Goal: Entertainment & Leisure: Browse casually

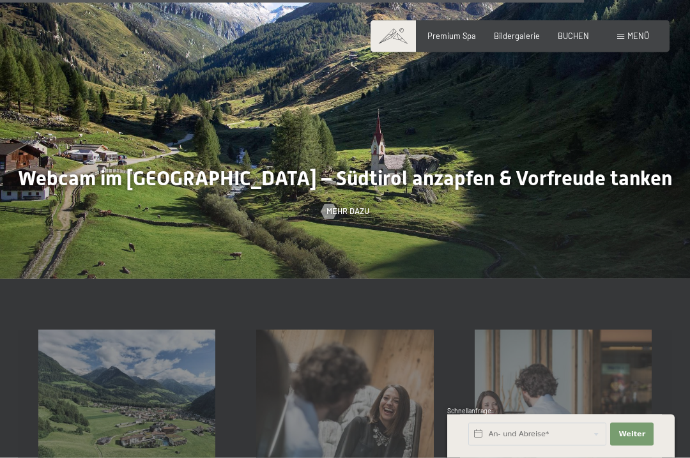
scroll to position [3014, 0]
click at [350, 206] on span "Mehr dazu" at bounding box center [348, 212] width 43 height 12
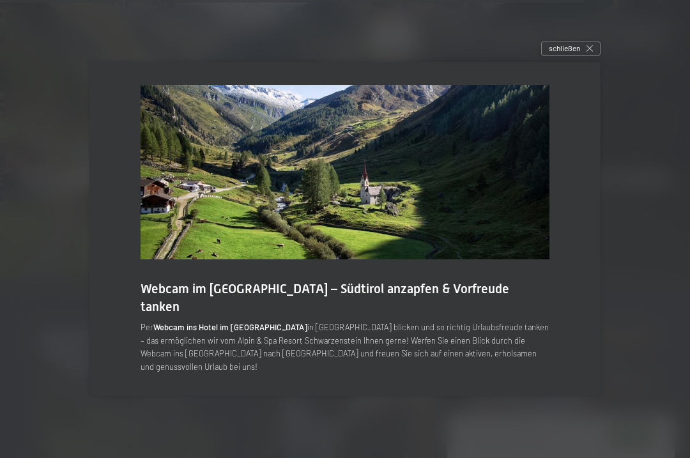
click at [499, 215] on img at bounding box center [345, 172] width 409 height 175
click at [575, 54] on span "schließen" at bounding box center [564, 48] width 31 height 11
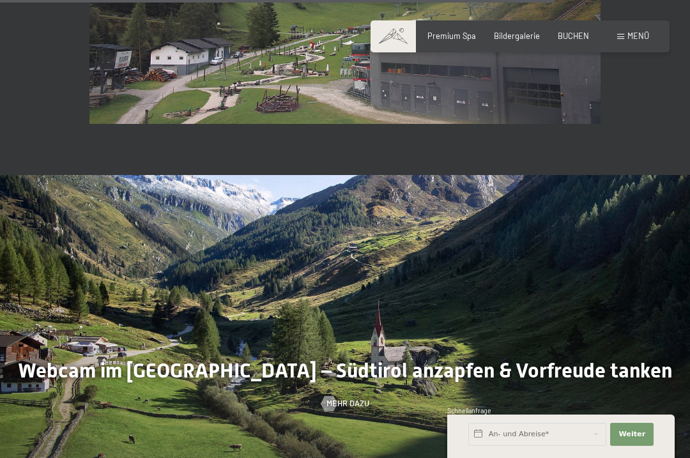
scroll to position [2769, 0]
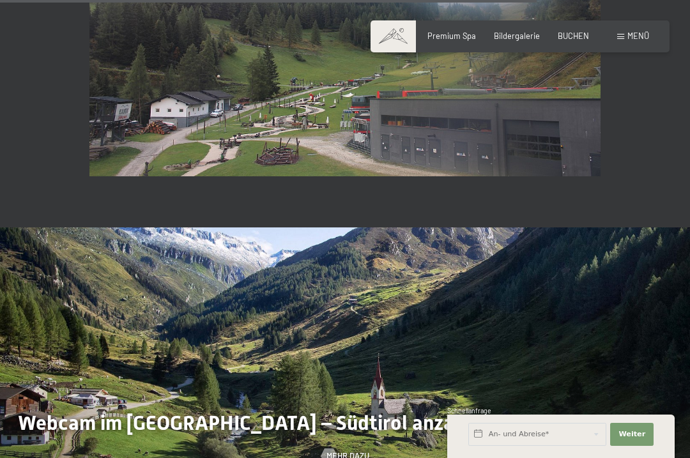
click at [521, 33] on span "Bildergalerie" at bounding box center [517, 36] width 46 height 10
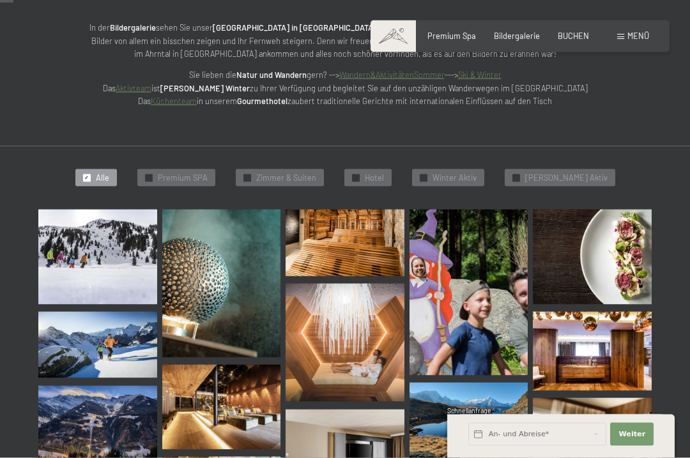
scroll to position [187, 0]
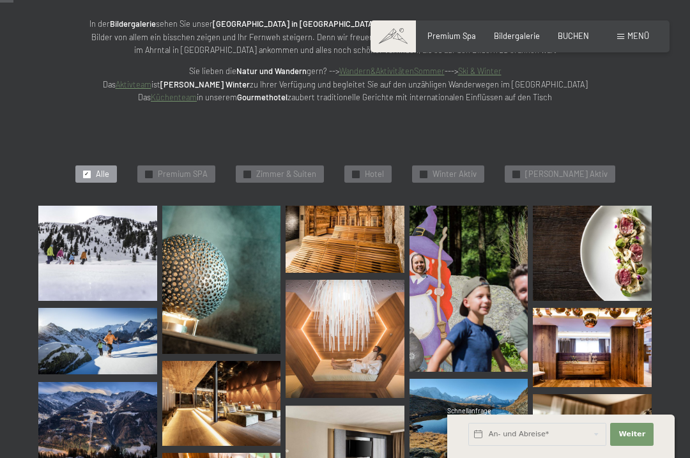
click at [109, 245] on img at bounding box center [97, 253] width 119 height 95
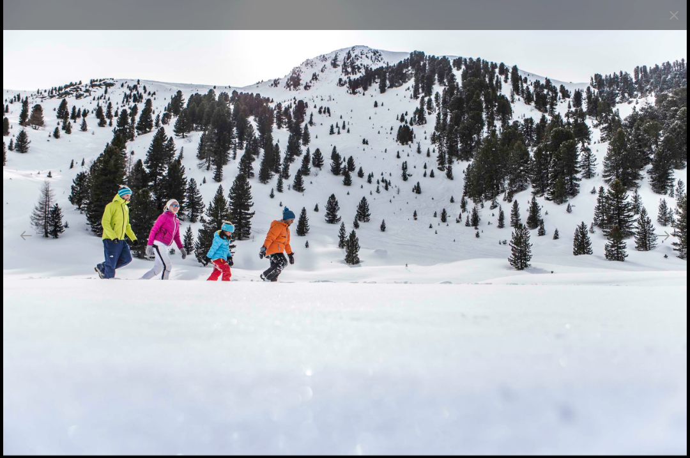
click at [658, 248] on button "Next slide" at bounding box center [664, 235] width 27 height 25
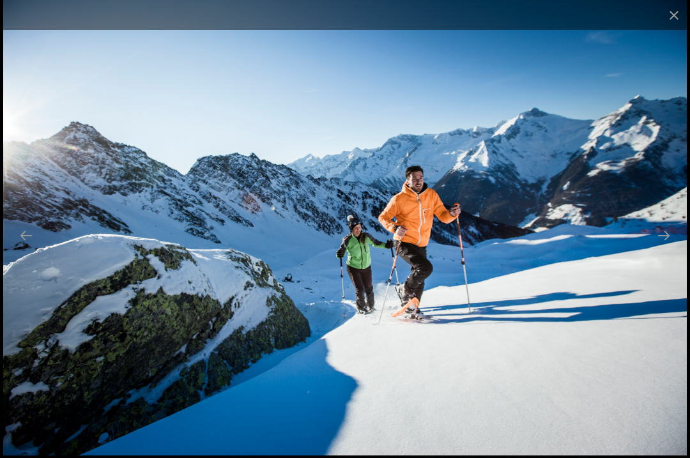
click at [665, 248] on button "Next slide" at bounding box center [664, 235] width 27 height 25
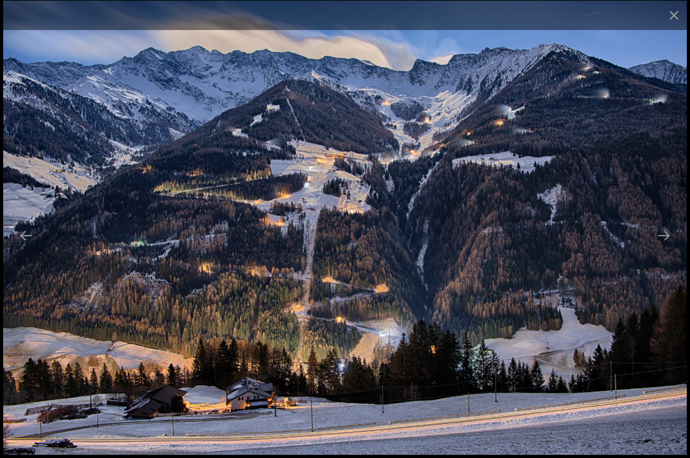
click at [669, 248] on button "Next slide" at bounding box center [664, 235] width 27 height 25
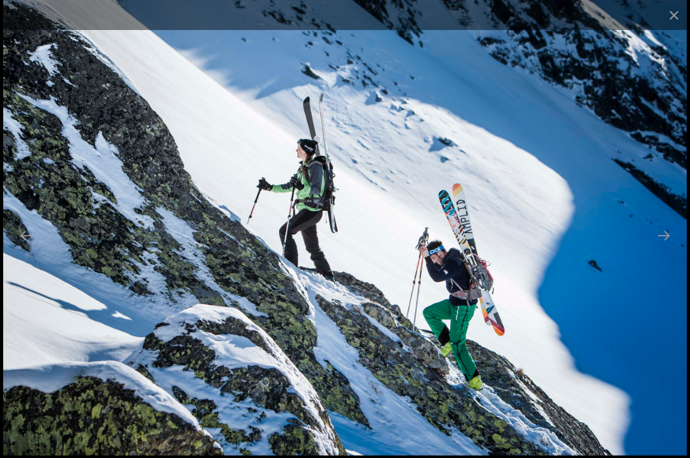
click at [667, 248] on button "Next slide" at bounding box center [664, 235] width 27 height 25
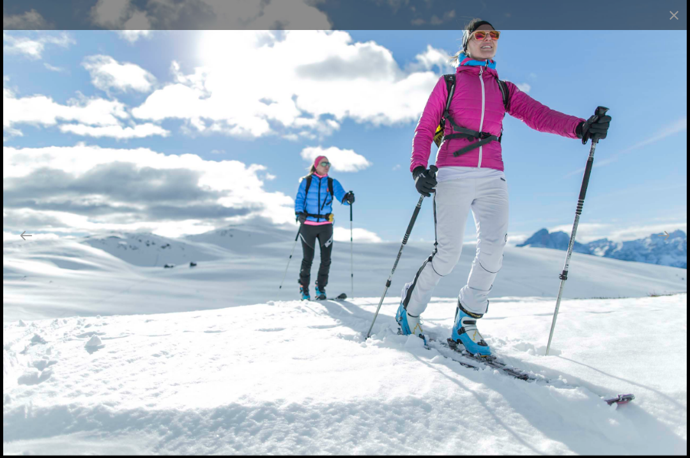
click at [668, 248] on button "Next slide" at bounding box center [664, 235] width 27 height 25
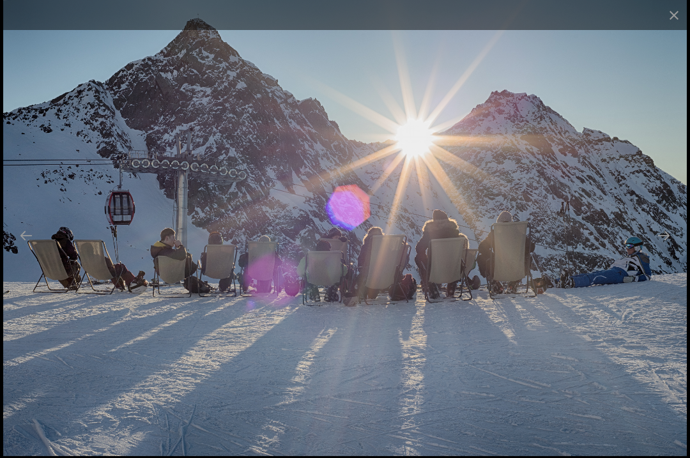
click at [670, 248] on button "Next slide" at bounding box center [664, 235] width 27 height 25
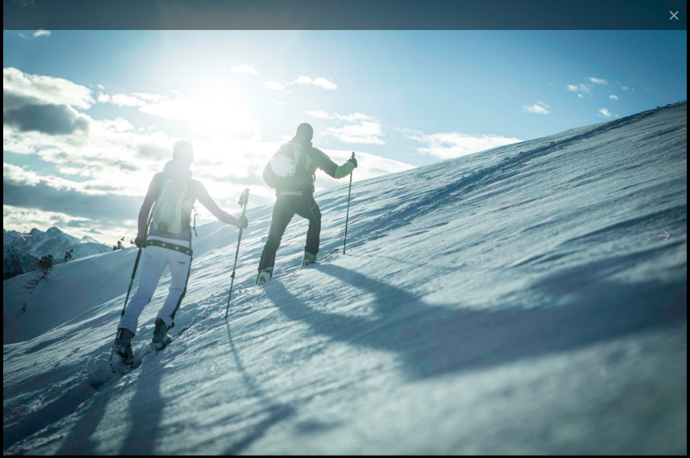
click at [672, 248] on button "Next slide" at bounding box center [664, 235] width 27 height 25
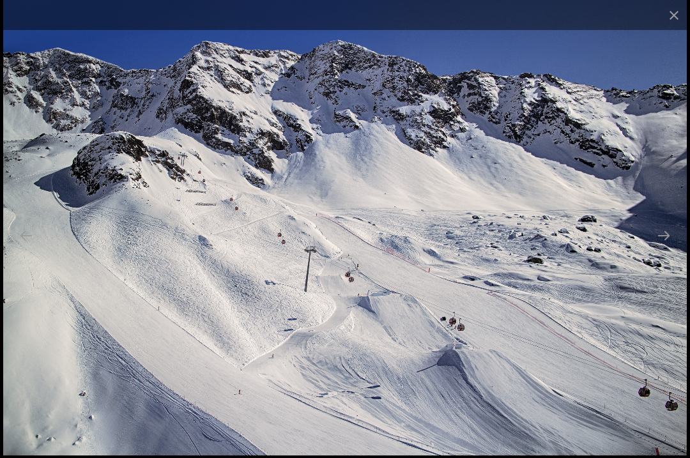
click at [671, 248] on button "Next slide" at bounding box center [664, 235] width 27 height 25
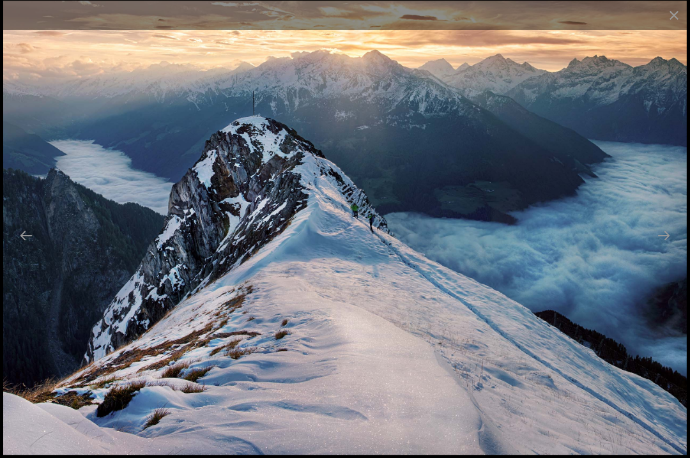
click at [672, 248] on button "Next slide" at bounding box center [664, 235] width 27 height 25
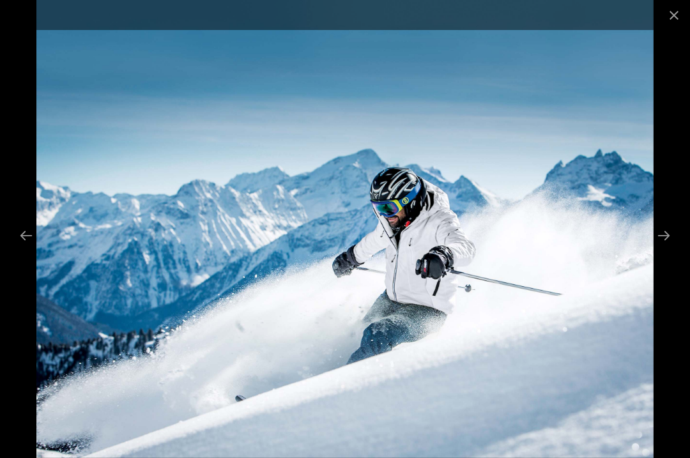
click at [672, 248] on button "Next slide" at bounding box center [664, 235] width 27 height 25
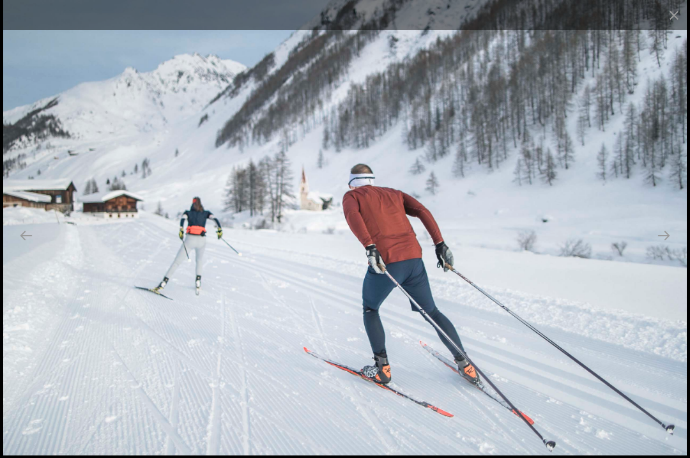
click at [674, 248] on button "Next slide" at bounding box center [664, 235] width 27 height 25
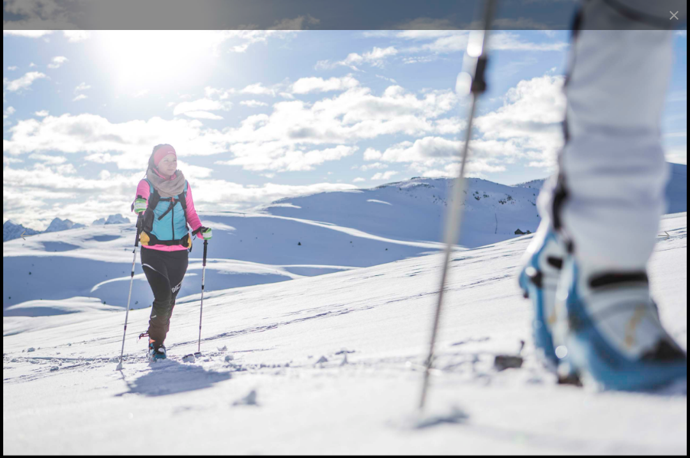
click at [675, 248] on button "Next slide" at bounding box center [664, 235] width 27 height 25
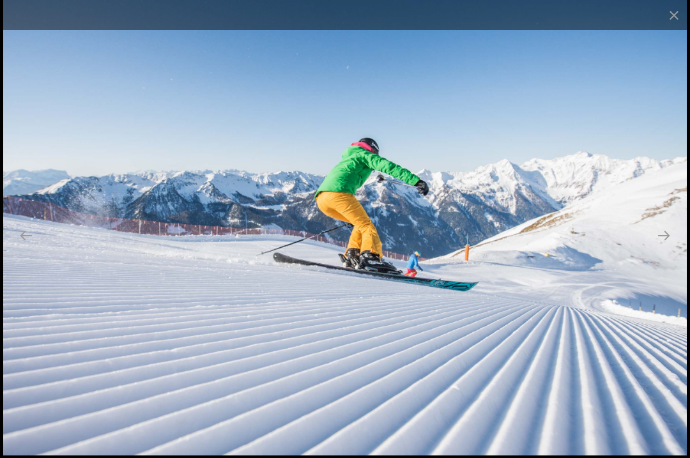
click at [676, 248] on button "Next slide" at bounding box center [664, 235] width 27 height 25
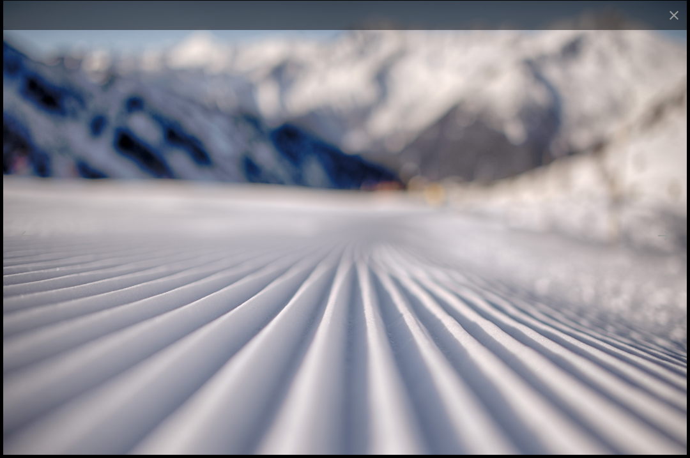
click at [669, 248] on button "Next slide" at bounding box center [664, 235] width 27 height 25
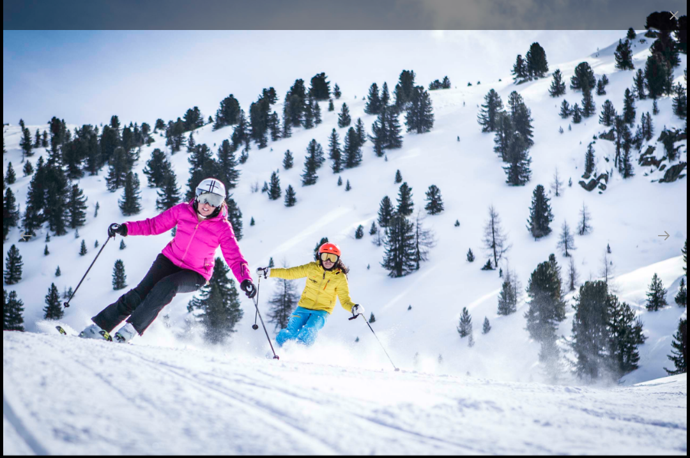
click at [659, 248] on button "Next slide" at bounding box center [664, 235] width 27 height 25
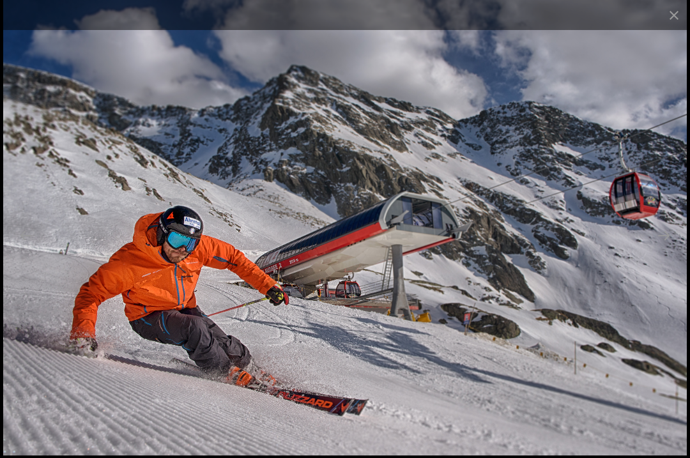
click at [667, 248] on button "Next slide" at bounding box center [664, 235] width 27 height 25
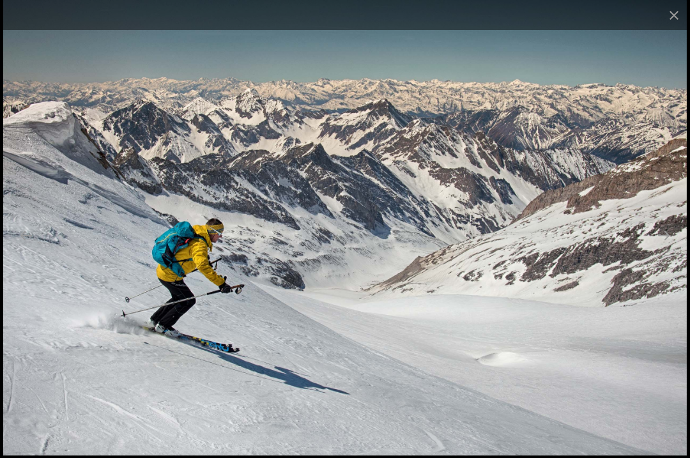
click at [672, 248] on button "Next slide" at bounding box center [664, 235] width 27 height 25
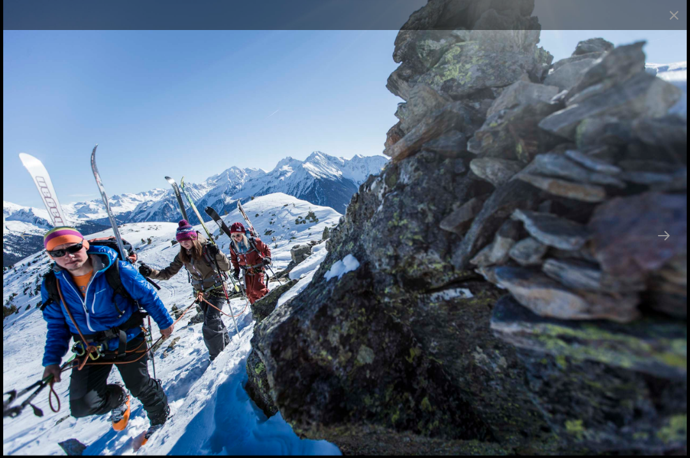
click at [670, 248] on button "Next slide" at bounding box center [664, 235] width 27 height 25
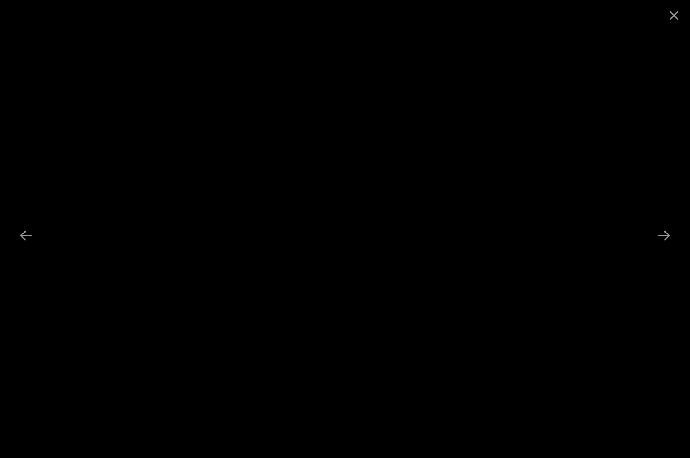
click at [671, 248] on button "Next slide" at bounding box center [664, 235] width 27 height 25
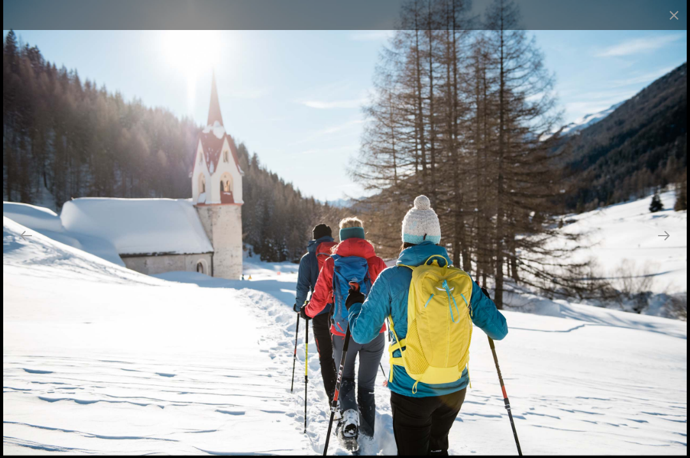
click at [674, 248] on button "Next slide" at bounding box center [664, 235] width 27 height 25
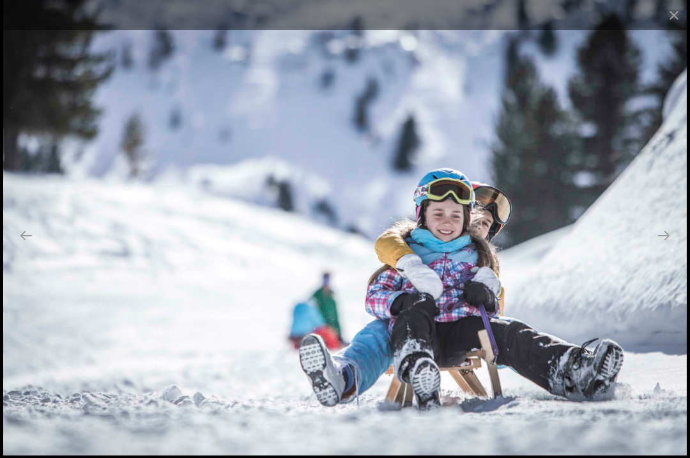
click at [676, 248] on button "Next slide" at bounding box center [664, 235] width 27 height 25
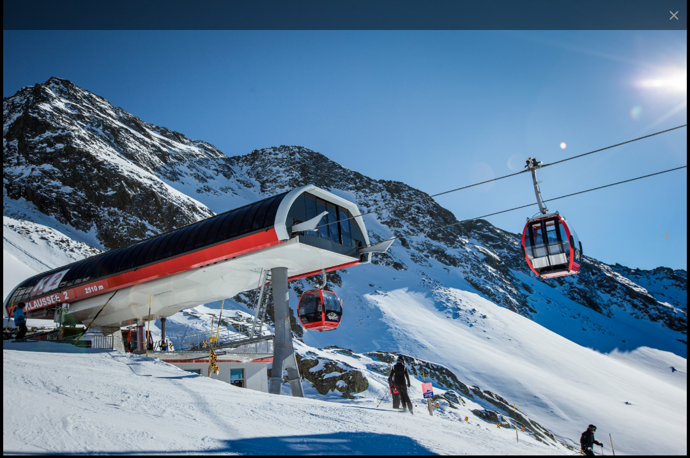
click at [676, 248] on button "Next slide" at bounding box center [664, 235] width 27 height 25
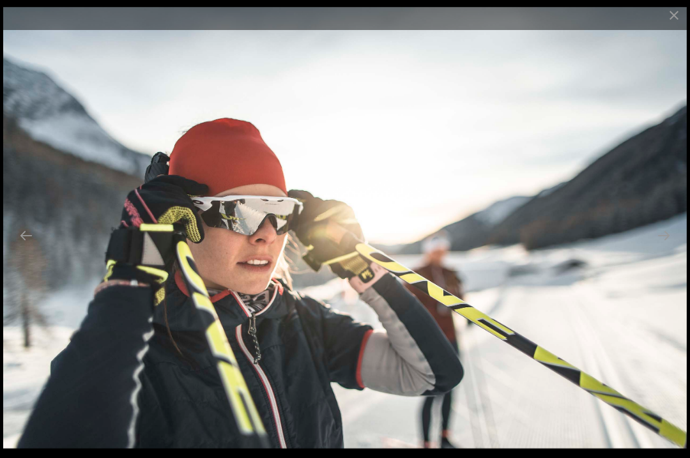
click at [671, 248] on button "Next slide" at bounding box center [664, 235] width 27 height 25
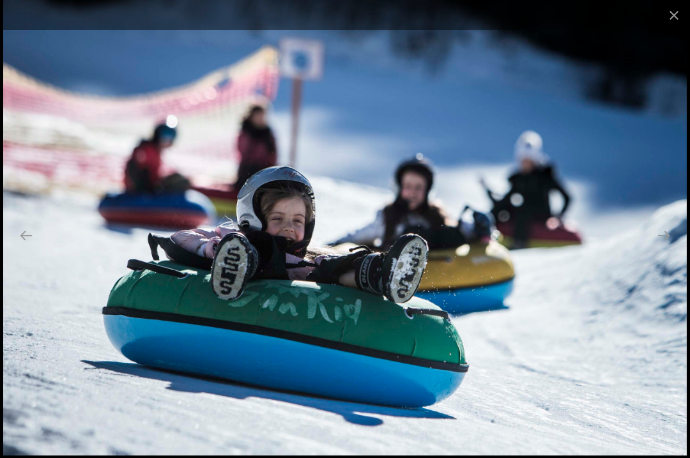
click at [674, 248] on button "Next slide" at bounding box center [664, 235] width 27 height 25
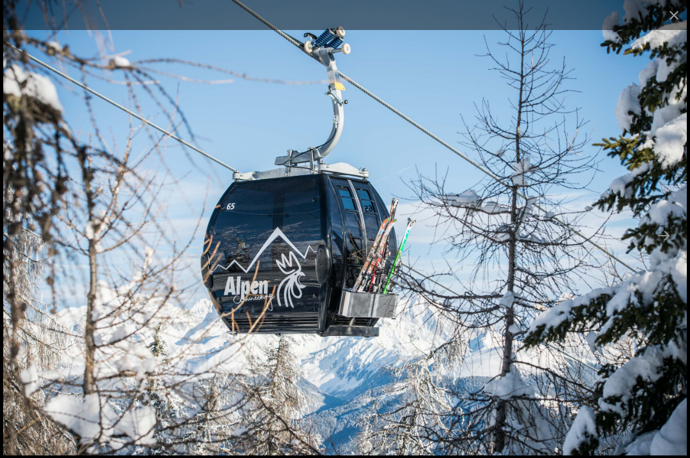
click at [674, 248] on button "Next slide" at bounding box center [664, 235] width 27 height 25
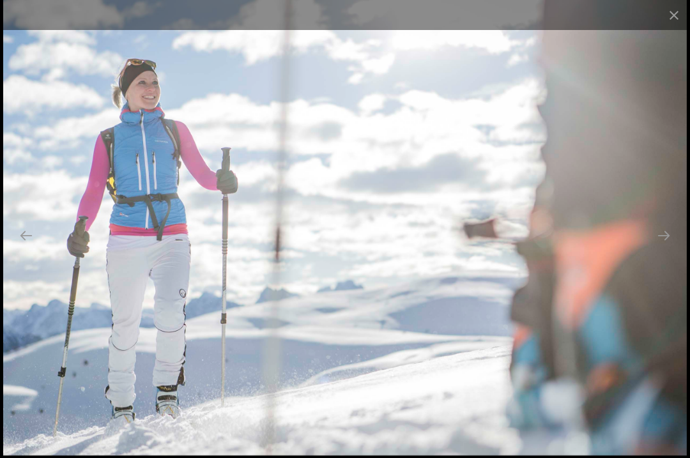
click at [672, 248] on button "Next slide" at bounding box center [664, 235] width 27 height 25
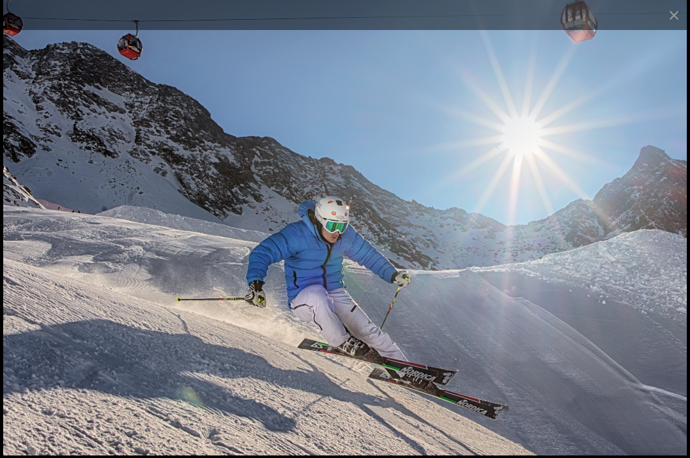
click at [674, 248] on button "Next slide" at bounding box center [664, 235] width 27 height 25
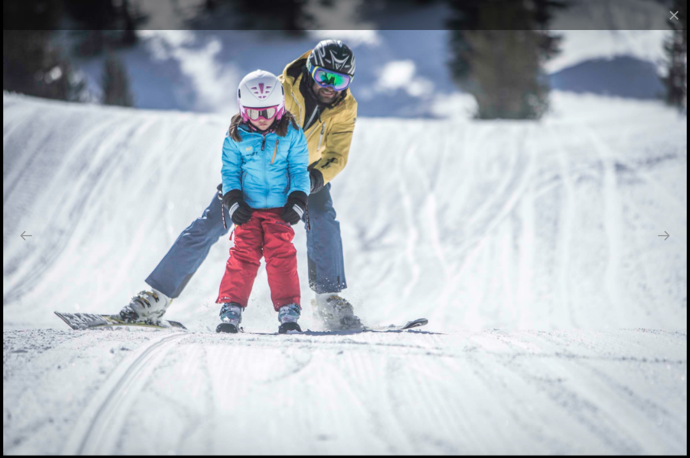
click at [674, 248] on button "Next slide" at bounding box center [664, 235] width 27 height 25
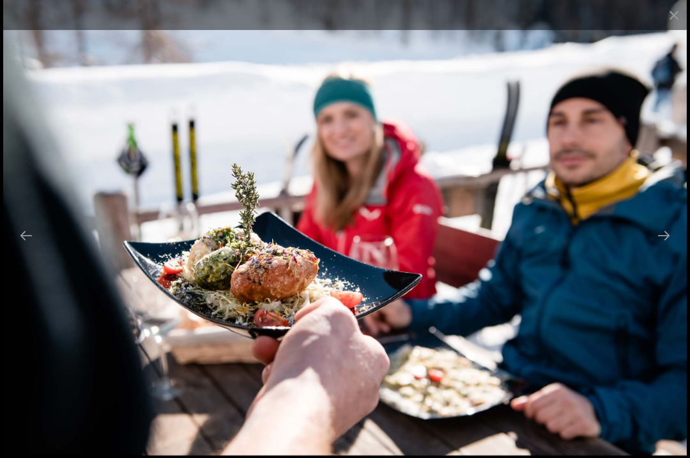
click at [672, 248] on button "Next slide" at bounding box center [664, 235] width 27 height 25
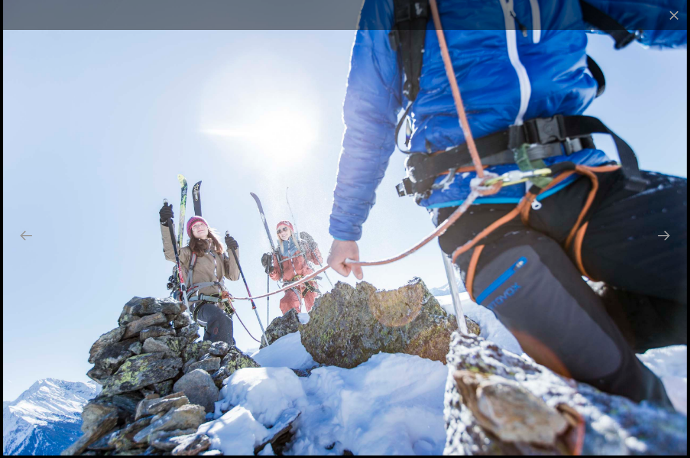
click at [665, 248] on button "Next slide" at bounding box center [664, 235] width 27 height 25
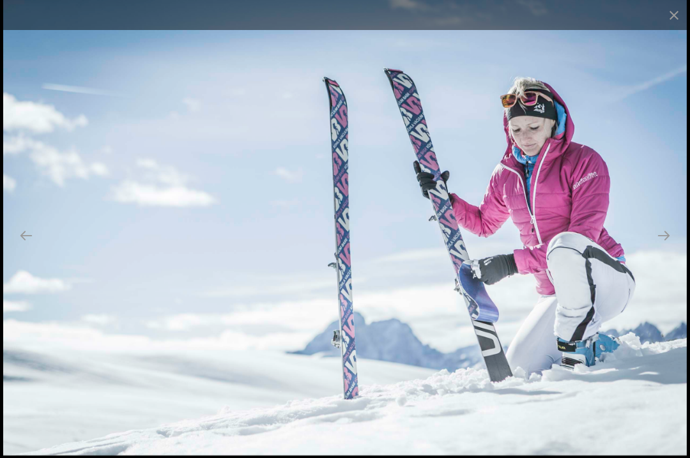
click at [669, 248] on button "Next slide" at bounding box center [664, 235] width 27 height 25
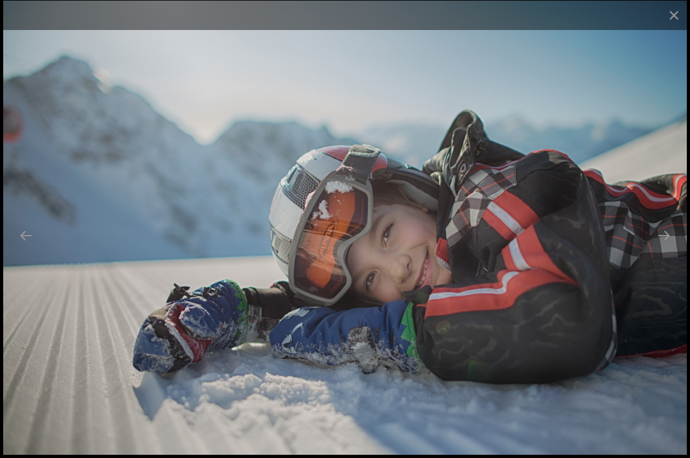
click at [674, 248] on button "Next slide" at bounding box center [664, 235] width 27 height 25
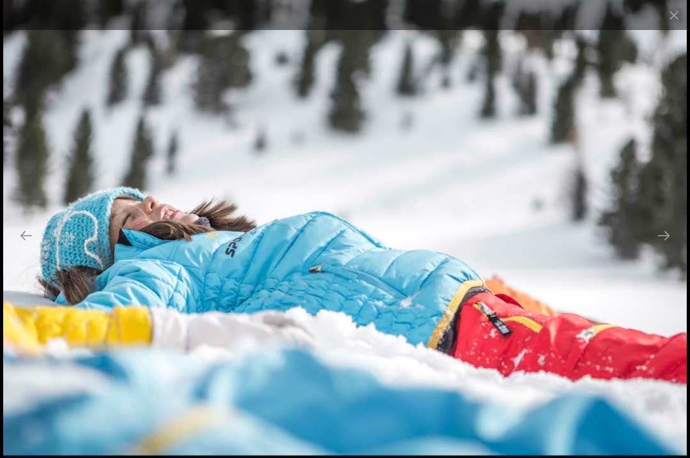
click at [674, 248] on button "Next slide" at bounding box center [664, 235] width 27 height 25
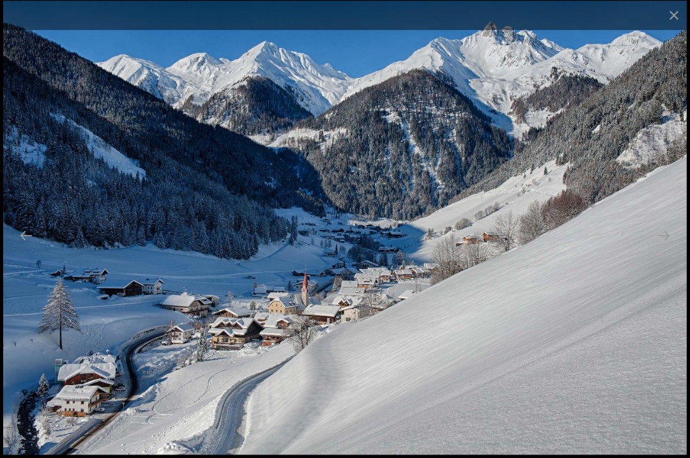
click at [673, 248] on button "Next slide" at bounding box center [664, 235] width 27 height 25
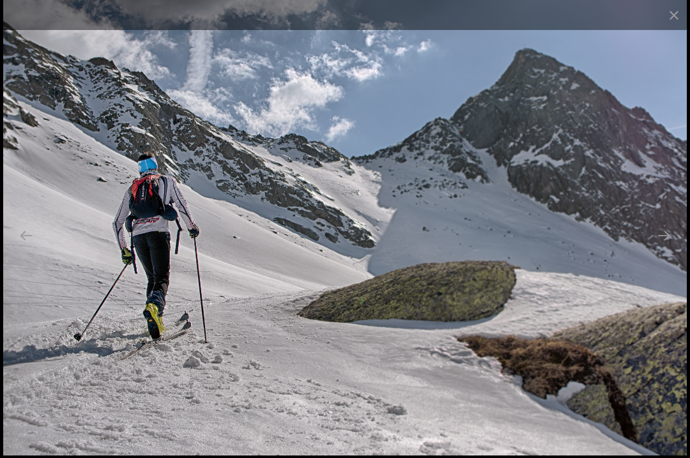
click at [674, 248] on button "Next slide" at bounding box center [664, 235] width 27 height 25
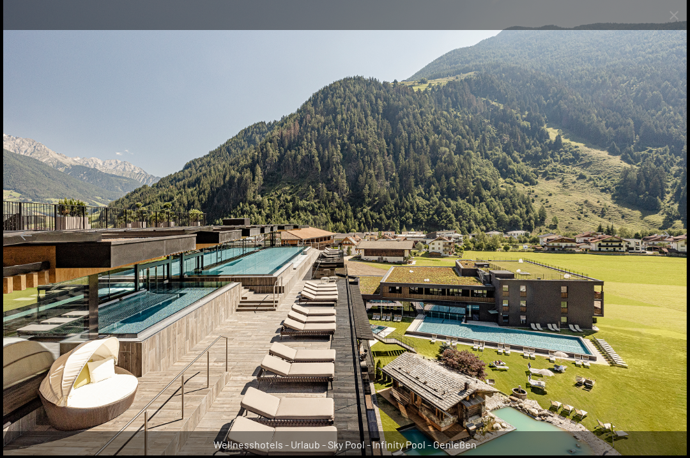
click at [673, 248] on button "Next slide" at bounding box center [664, 235] width 27 height 25
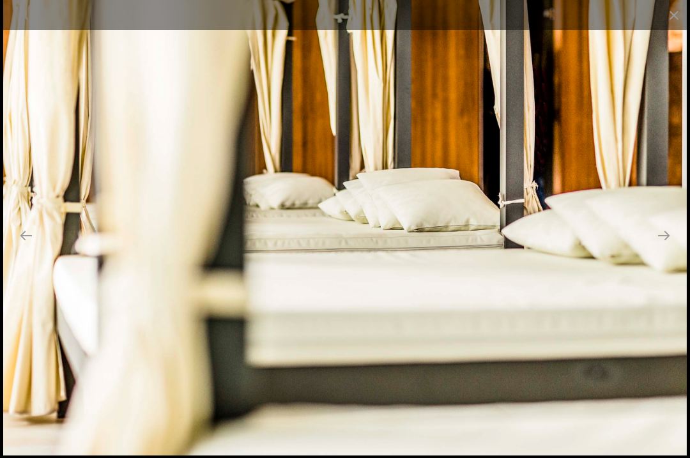
click at [673, 248] on button "Next slide" at bounding box center [664, 235] width 27 height 25
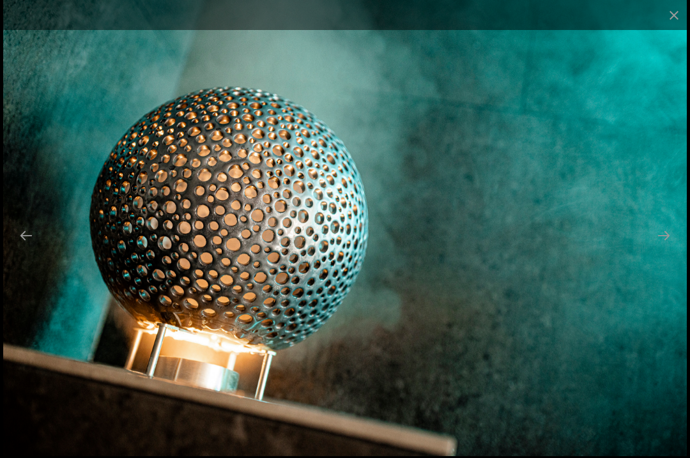
click at [673, 248] on button "Next slide" at bounding box center [664, 235] width 27 height 25
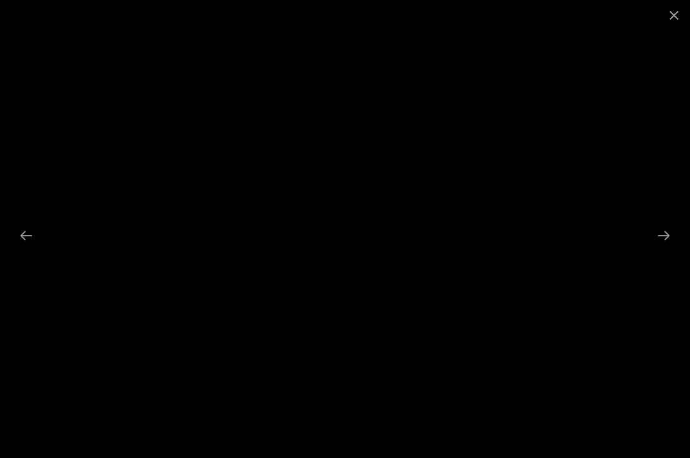
click at [672, 248] on button "Next slide" at bounding box center [664, 235] width 27 height 25
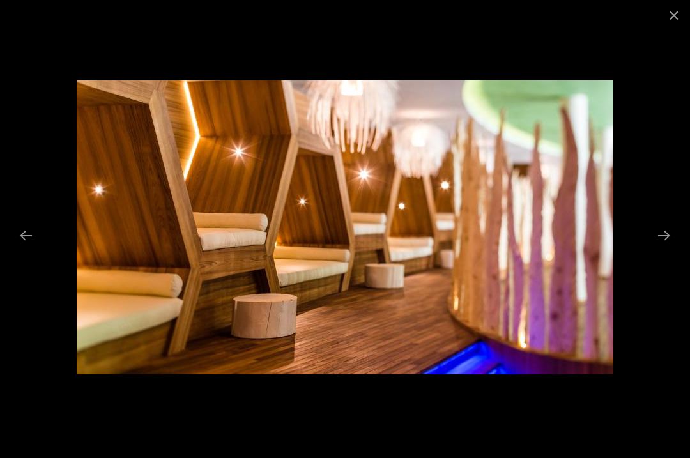
click at [674, 248] on button "Next slide" at bounding box center [664, 235] width 27 height 25
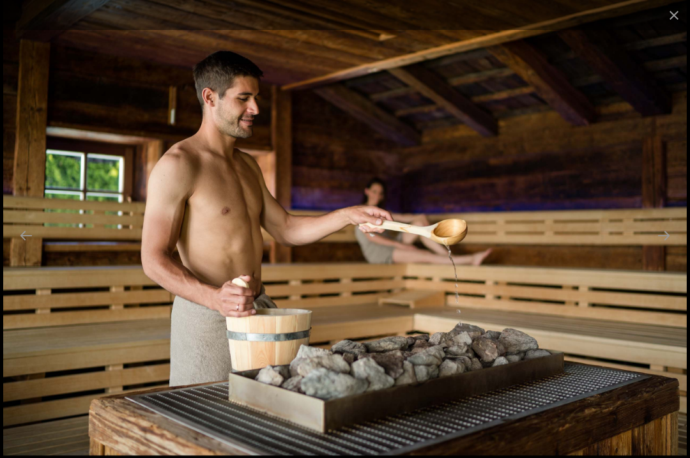
click at [665, 248] on button "Next slide" at bounding box center [664, 235] width 27 height 25
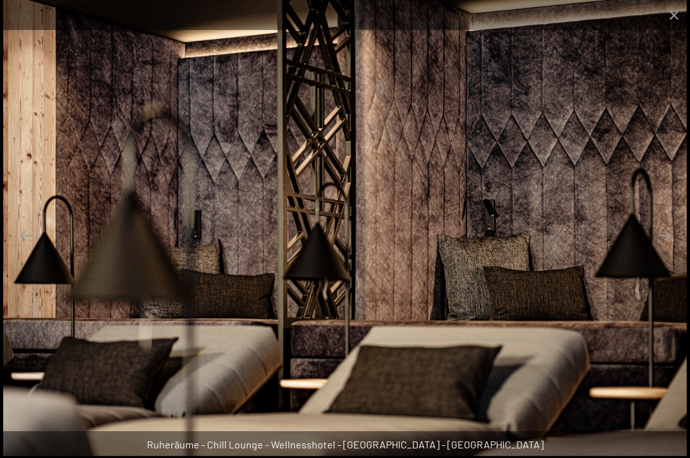
click at [671, 248] on button "Next slide" at bounding box center [664, 235] width 27 height 25
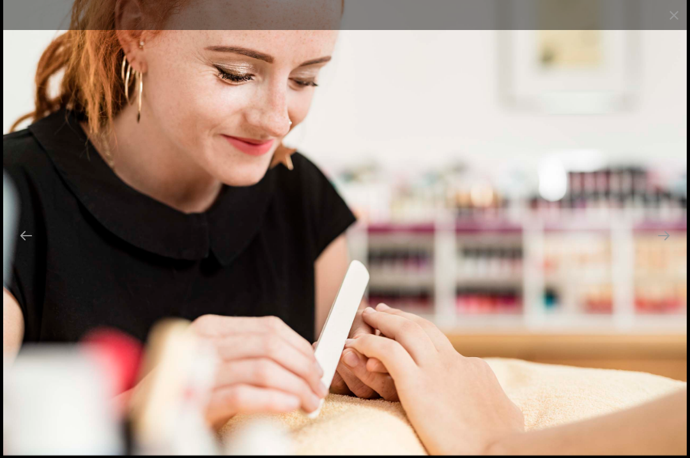
click at [671, 248] on button "Next slide" at bounding box center [664, 235] width 27 height 25
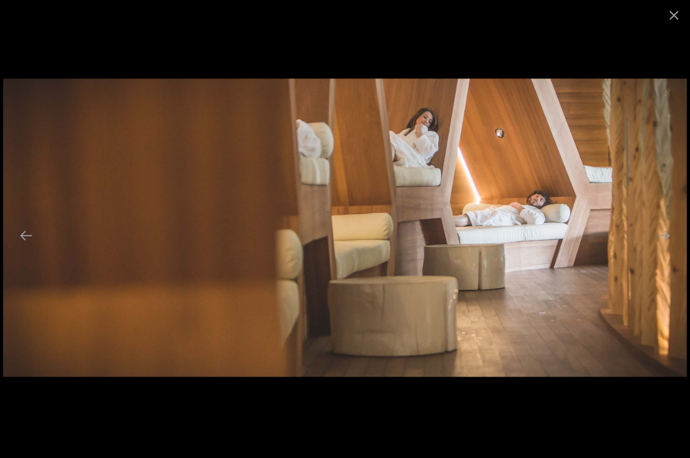
click at [667, 248] on button "Next slide" at bounding box center [664, 235] width 27 height 25
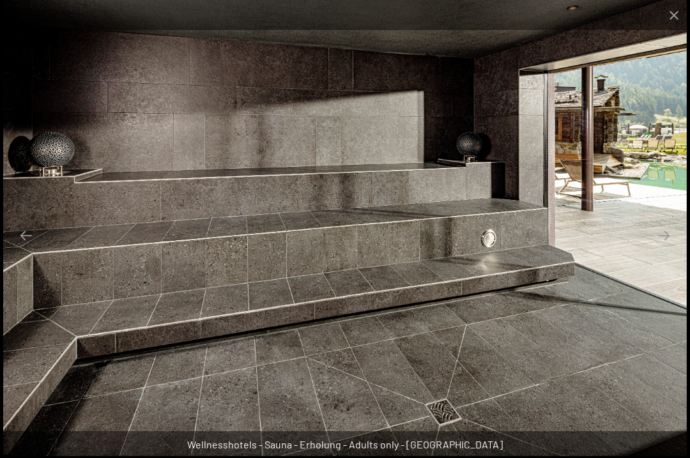
click at [667, 248] on button "Next slide" at bounding box center [664, 235] width 27 height 25
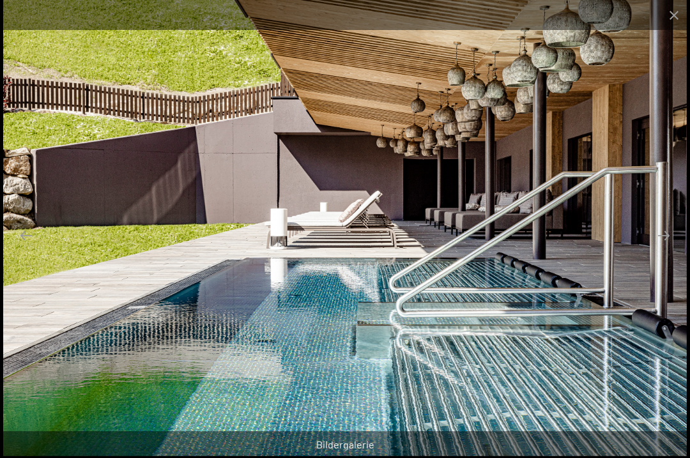
click at [670, 248] on button "Next slide" at bounding box center [664, 235] width 27 height 25
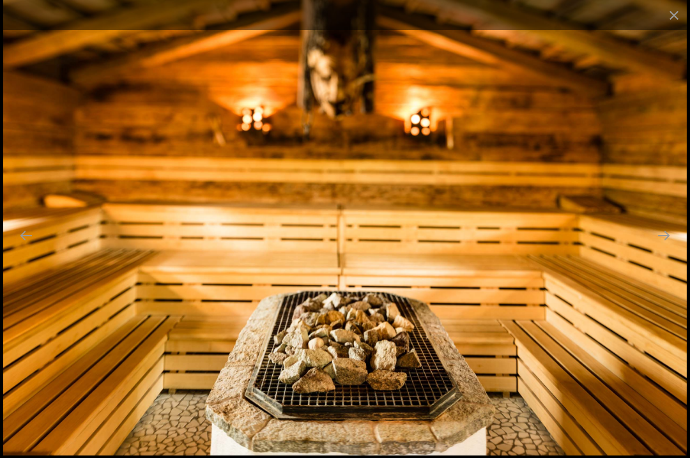
click at [676, 248] on button "Next slide" at bounding box center [664, 235] width 27 height 25
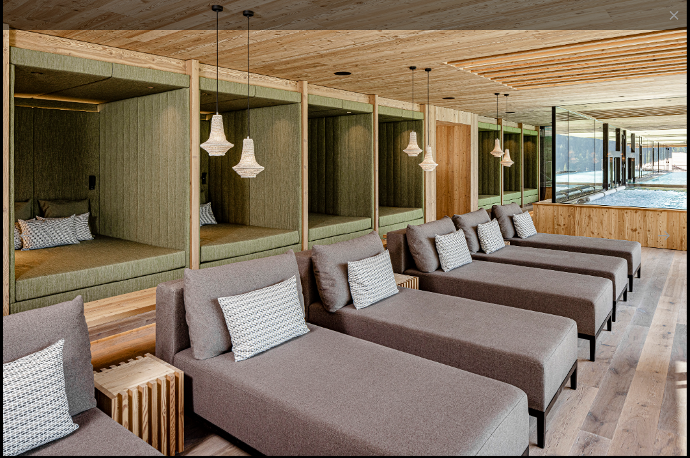
click at [669, 248] on button "Next slide" at bounding box center [664, 235] width 27 height 25
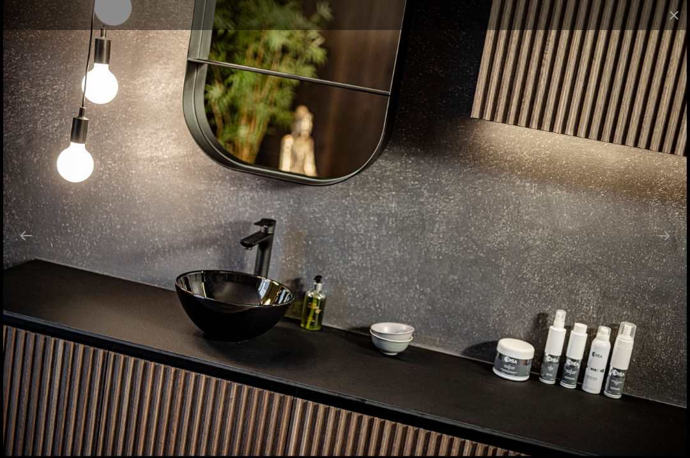
click at [670, 248] on button "Next slide" at bounding box center [664, 235] width 27 height 25
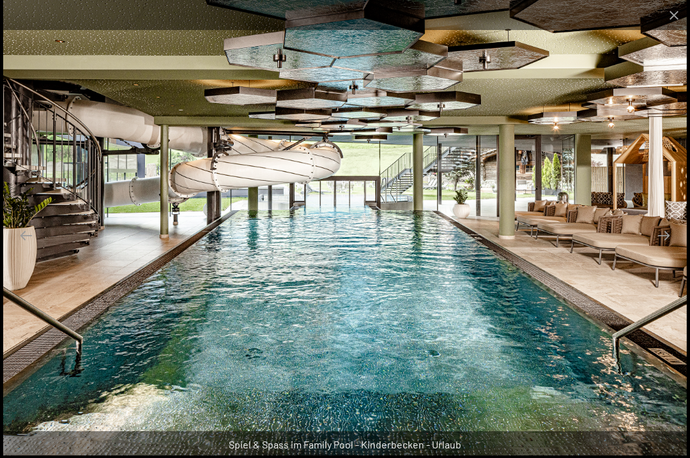
click at [667, 248] on button "Next slide" at bounding box center [664, 235] width 27 height 25
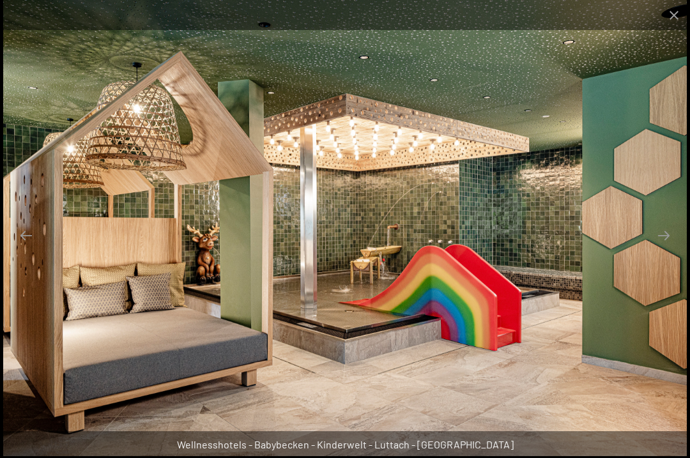
click at [25, 248] on button "Previous slide" at bounding box center [26, 235] width 27 height 25
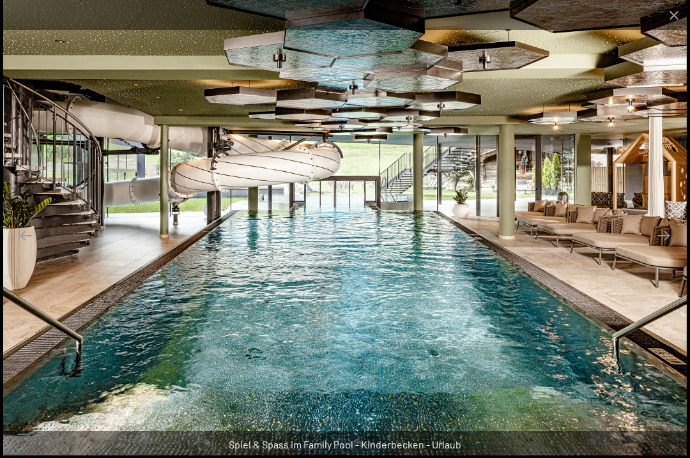
click at [662, 248] on button "Next slide" at bounding box center [664, 235] width 27 height 25
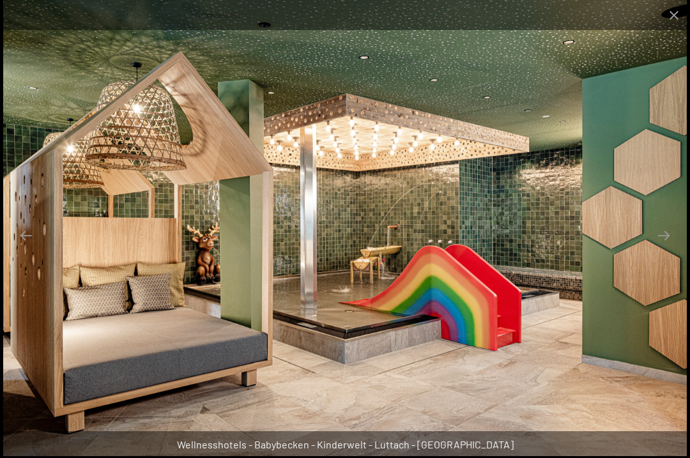
click at [662, 248] on button "Next slide" at bounding box center [664, 235] width 27 height 25
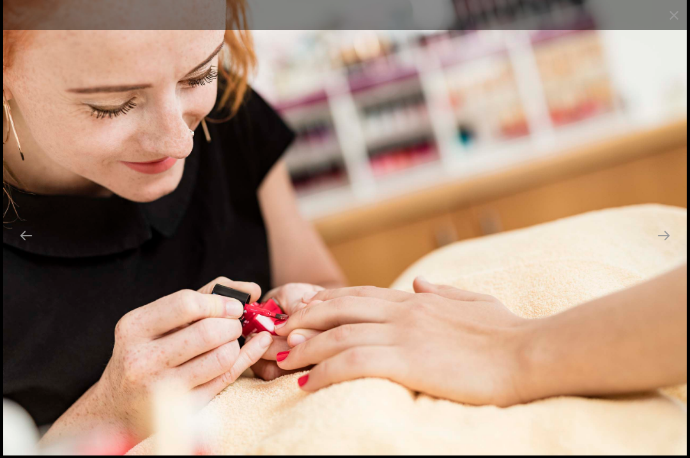
click at [662, 248] on button "Next slide" at bounding box center [664, 235] width 27 height 25
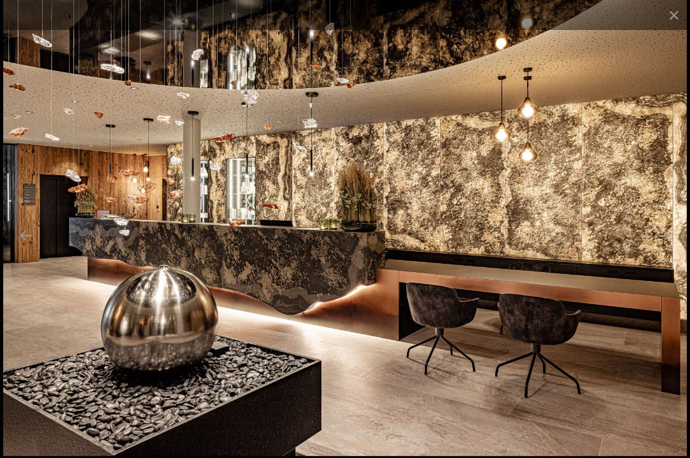
click at [663, 248] on button "Next slide" at bounding box center [664, 235] width 27 height 25
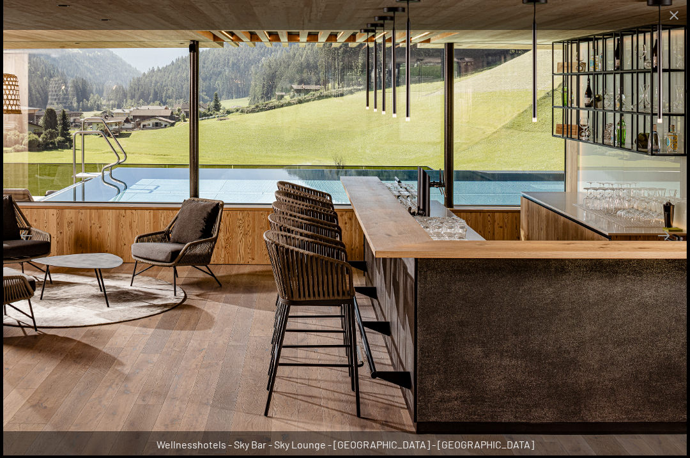
click at [663, 248] on button "Next slide" at bounding box center [664, 235] width 27 height 25
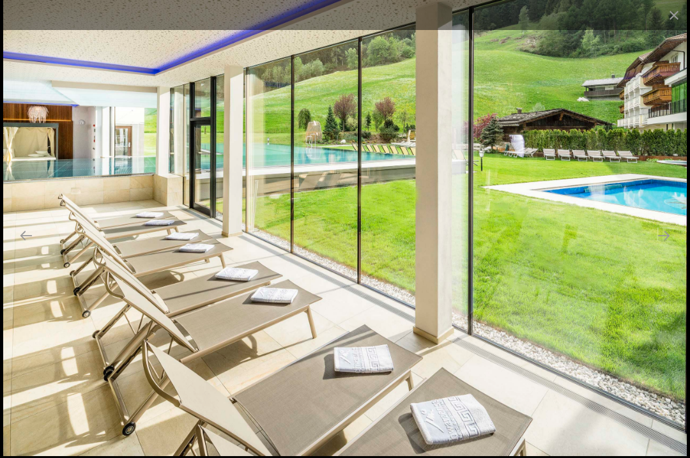
click at [663, 248] on button "Next slide" at bounding box center [664, 235] width 27 height 25
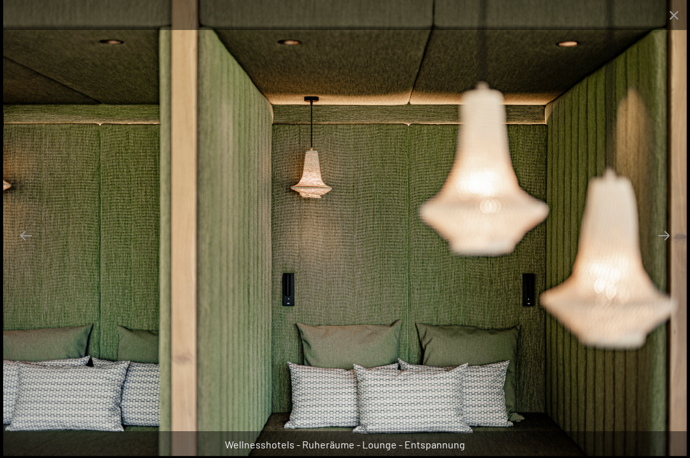
click at [663, 248] on button "Next slide" at bounding box center [664, 235] width 27 height 25
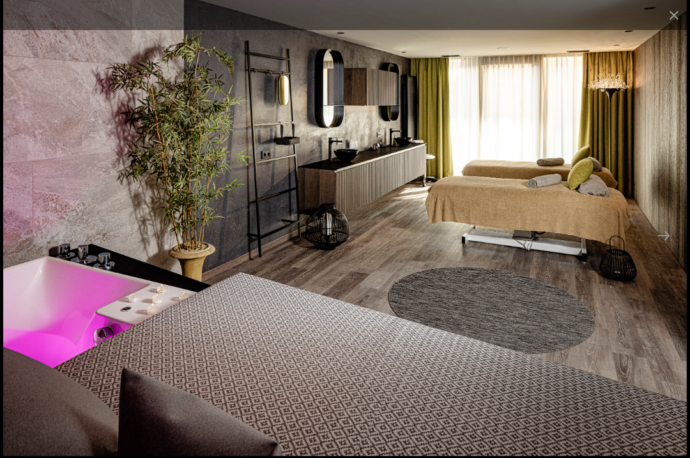
click at [668, 248] on button "Next slide" at bounding box center [664, 235] width 27 height 25
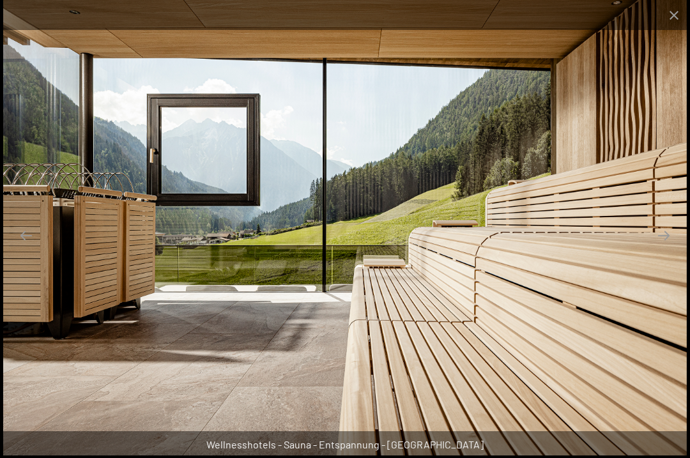
click at [669, 248] on button "Next slide" at bounding box center [664, 235] width 27 height 25
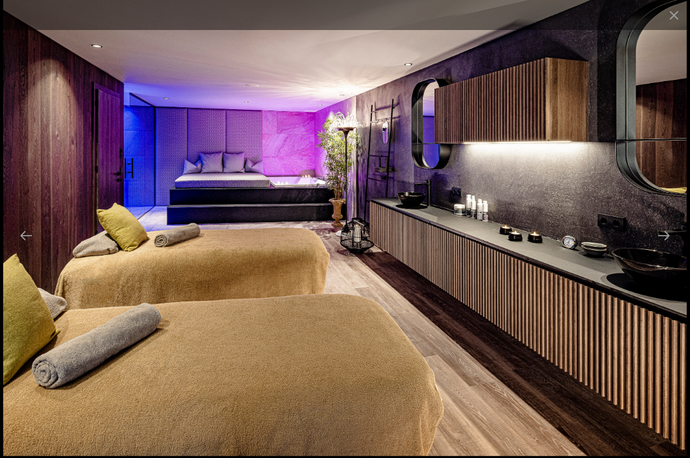
click at [665, 248] on button "Next slide" at bounding box center [664, 235] width 27 height 25
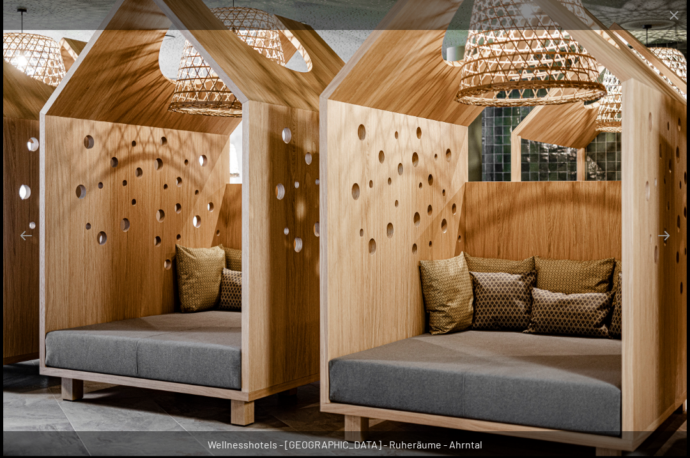
click at [668, 248] on button "Next slide" at bounding box center [664, 235] width 27 height 25
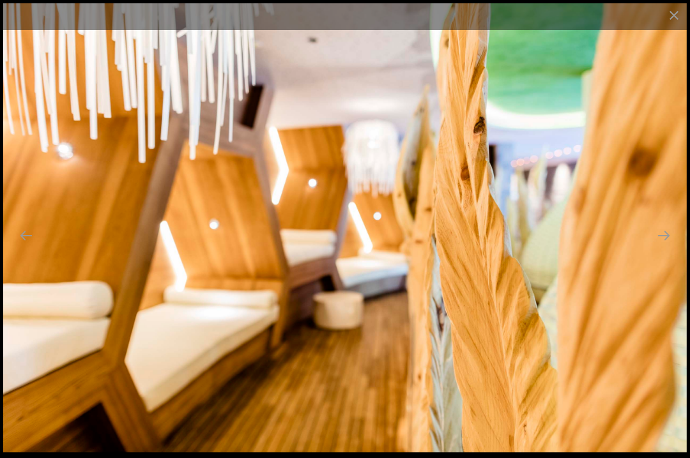
click at [671, 248] on button "Next slide" at bounding box center [664, 235] width 27 height 25
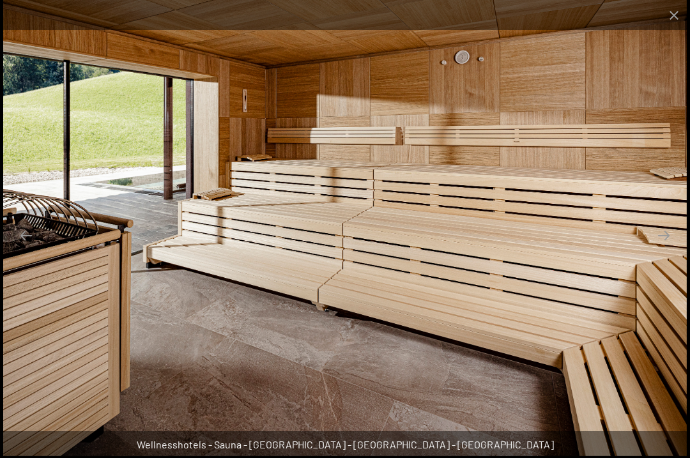
click at [672, 248] on button "Next slide" at bounding box center [664, 235] width 27 height 25
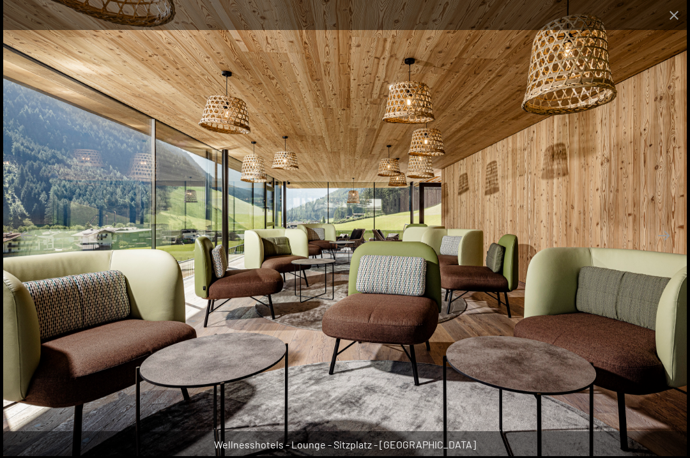
click at [670, 248] on button "Next slide" at bounding box center [664, 235] width 27 height 25
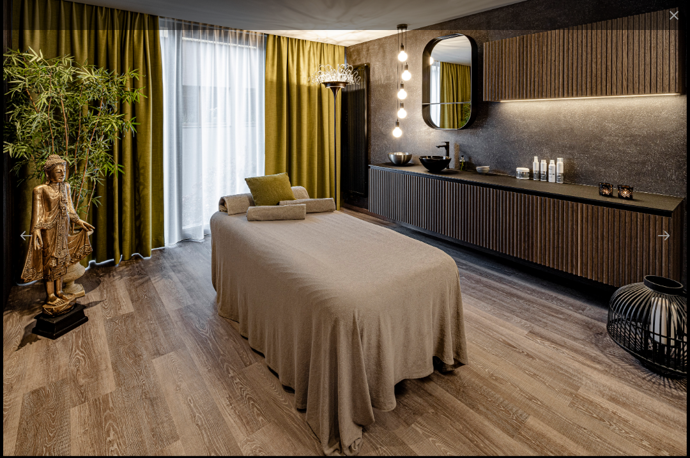
click at [669, 248] on button "Next slide" at bounding box center [664, 235] width 27 height 25
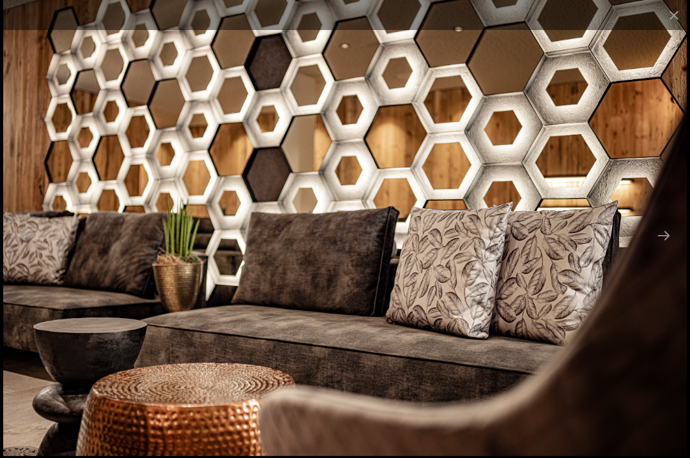
click at [670, 248] on button "Next slide" at bounding box center [664, 235] width 27 height 25
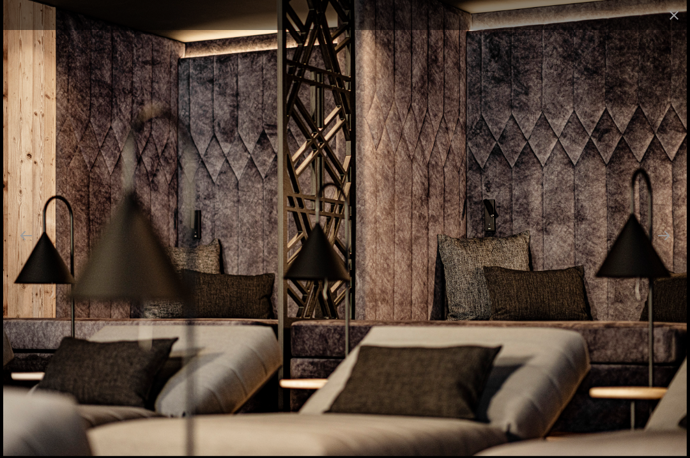
click at [671, 248] on button "Next slide" at bounding box center [664, 235] width 27 height 25
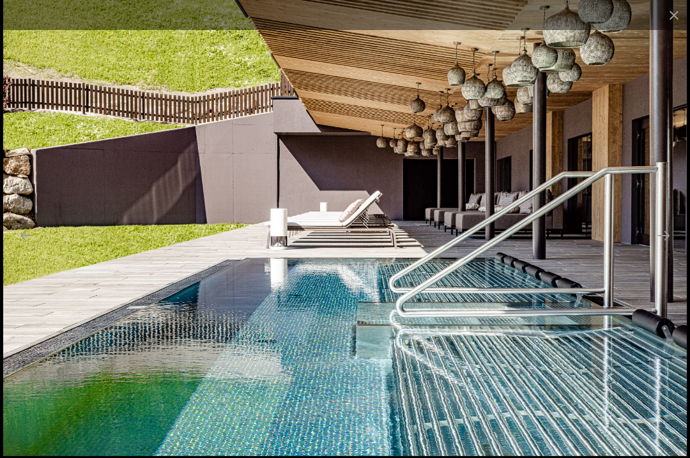
click at [666, 248] on button "Next slide" at bounding box center [664, 235] width 27 height 25
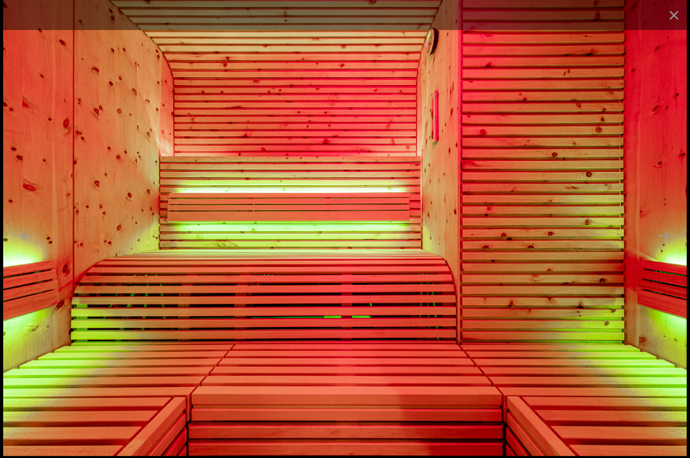
click at [670, 248] on button "Next slide" at bounding box center [664, 235] width 27 height 25
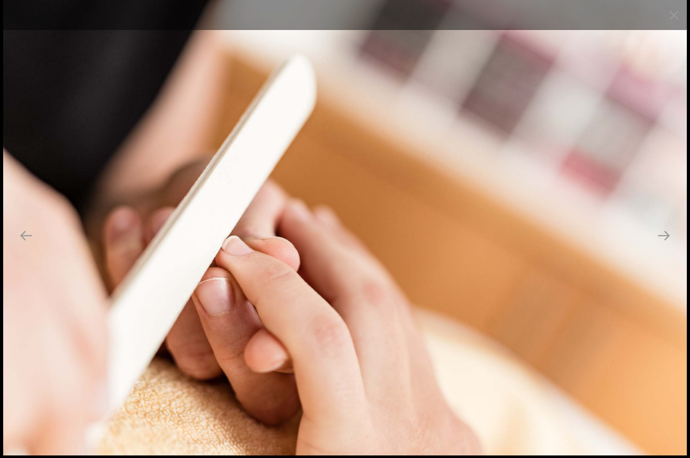
click at [671, 248] on button "Next slide" at bounding box center [664, 235] width 27 height 25
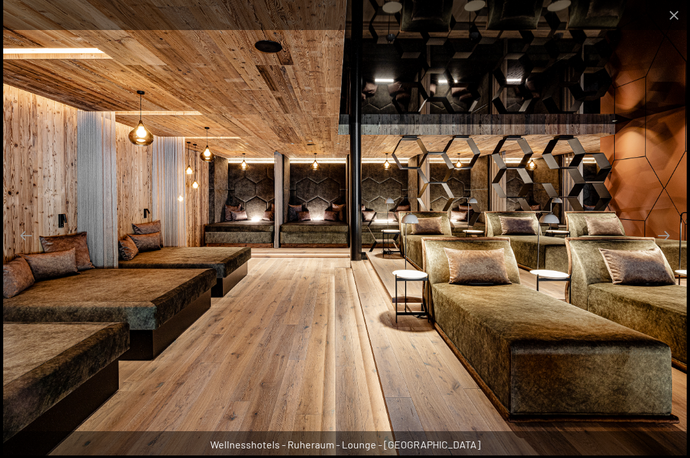
click at [671, 248] on button "Next slide" at bounding box center [664, 235] width 27 height 25
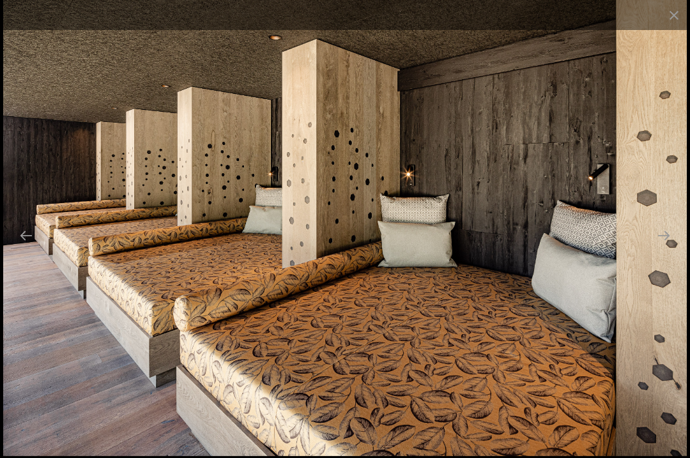
click at [671, 248] on button "Next slide" at bounding box center [664, 235] width 27 height 25
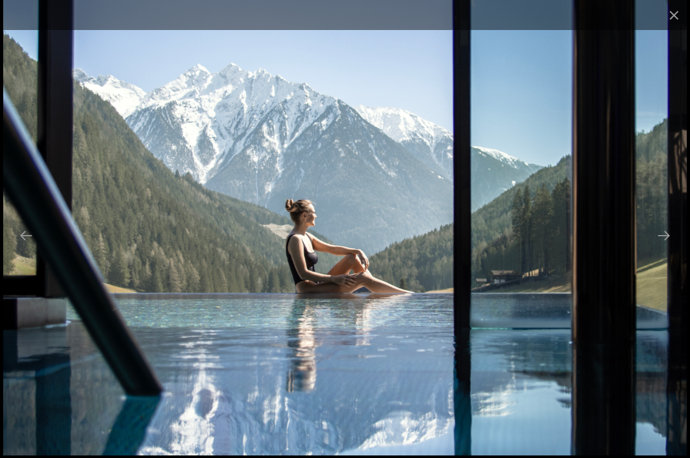
click at [669, 248] on button "Next slide" at bounding box center [664, 235] width 27 height 25
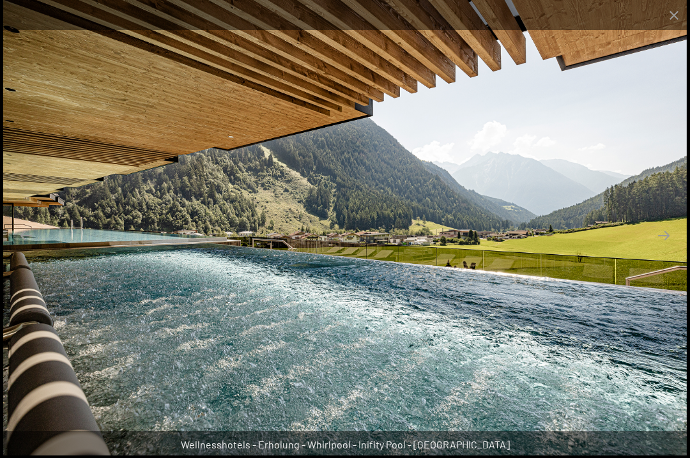
click at [670, 248] on button "Next slide" at bounding box center [664, 235] width 27 height 25
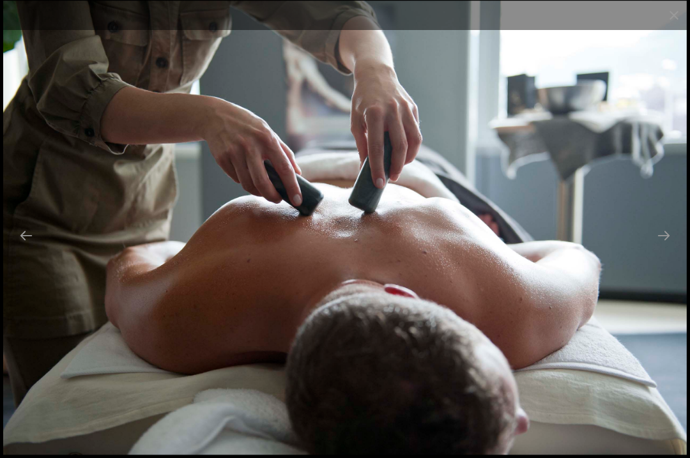
click at [671, 248] on button "Next slide" at bounding box center [664, 235] width 27 height 25
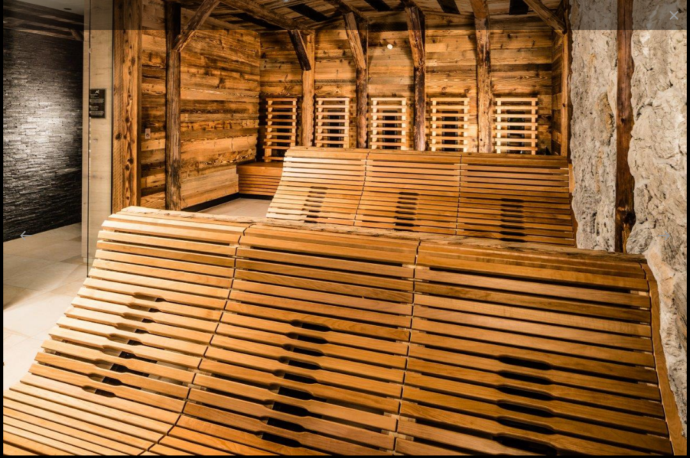
click at [661, 248] on button "Next slide" at bounding box center [664, 235] width 27 height 25
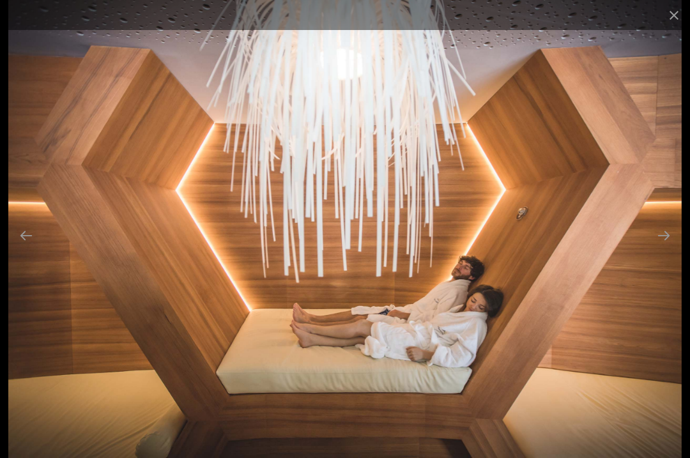
click at [666, 248] on button "Next slide" at bounding box center [664, 235] width 27 height 25
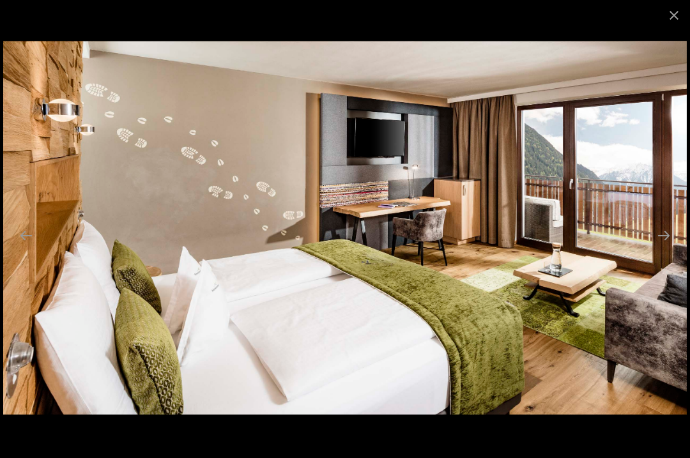
click at [674, 248] on button "Next slide" at bounding box center [664, 235] width 27 height 25
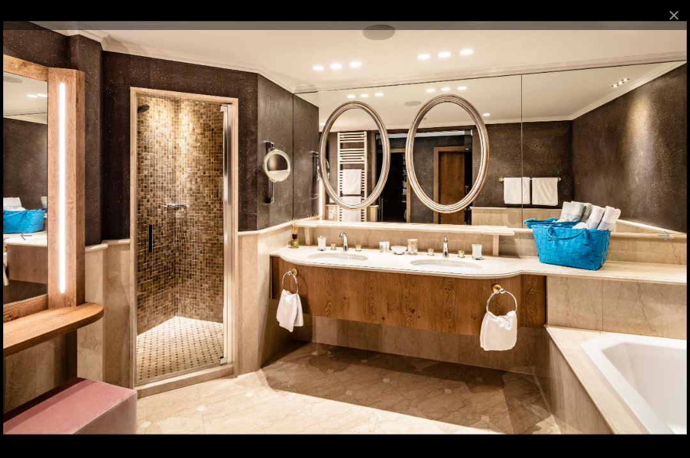
click at [672, 248] on button "Next slide" at bounding box center [664, 235] width 27 height 25
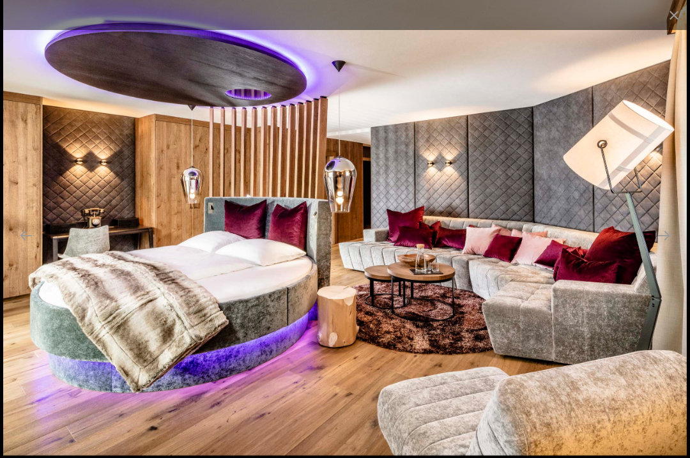
click at [673, 248] on button "Next slide" at bounding box center [664, 235] width 27 height 25
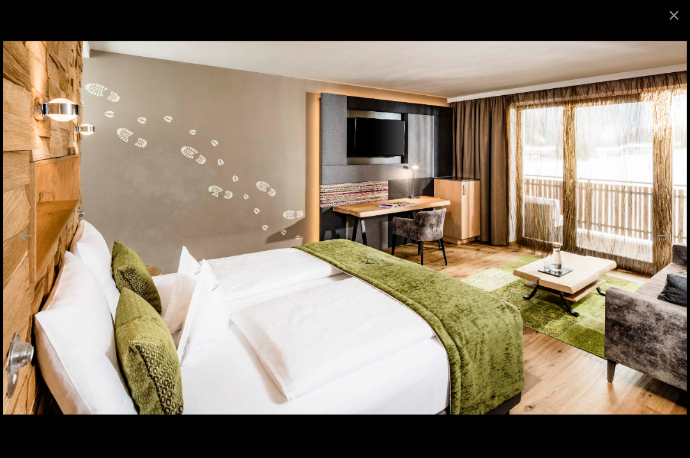
click at [676, 248] on button "Next slide" at bounding box center [664, 235] width 27 height 25
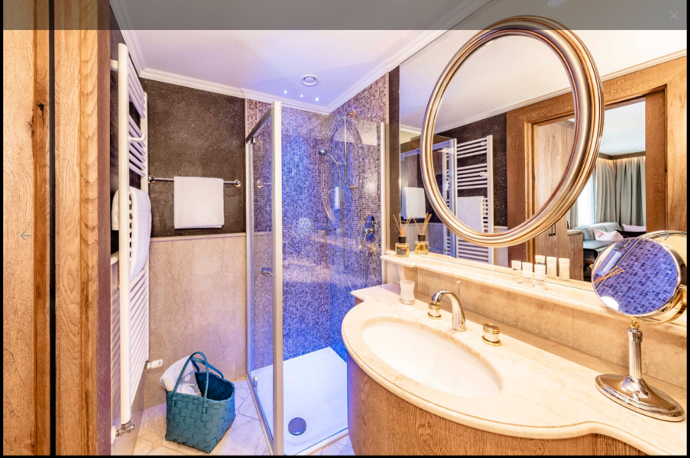
click at [666, 248] on button "Next slide" at bounding box center [664, 235] width 27 height 25
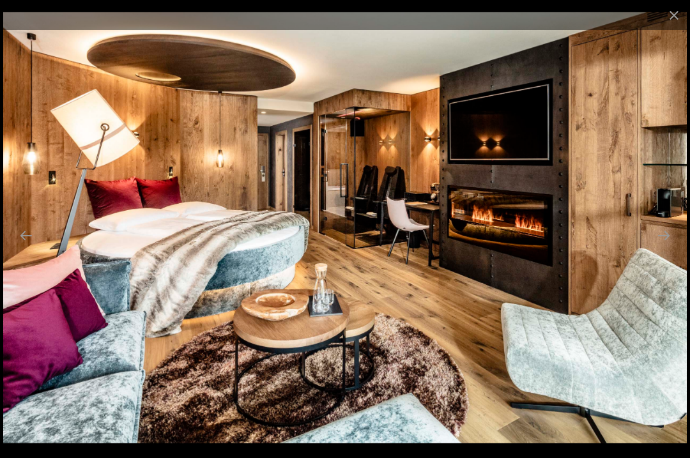
click at [667, 248] on button "Next slide" at bounding box center [664, 235] width 27 height 25
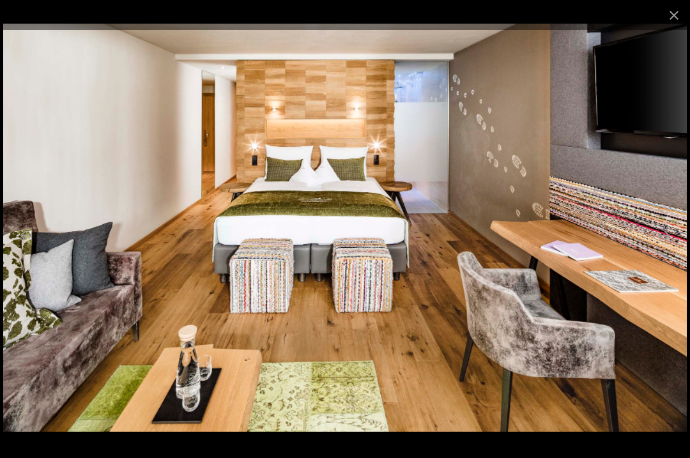
click at [670, 248] on button "Next slide" at bounding box center [664, 235] width 27 height 25
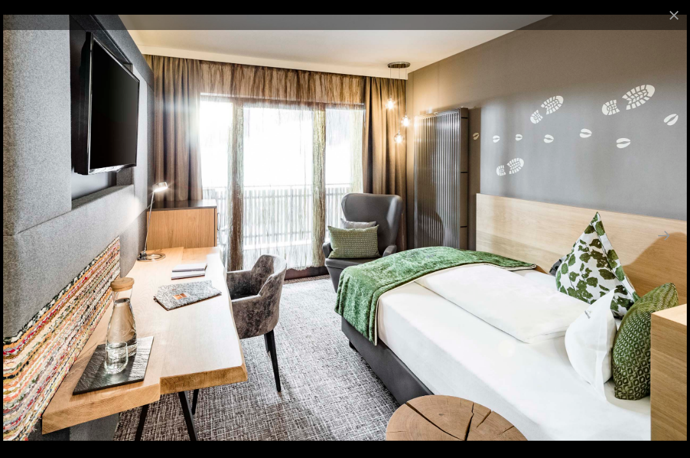
click at [669, 248] on button "Next slide" at bounding box center [664, 235] width 27 height 25
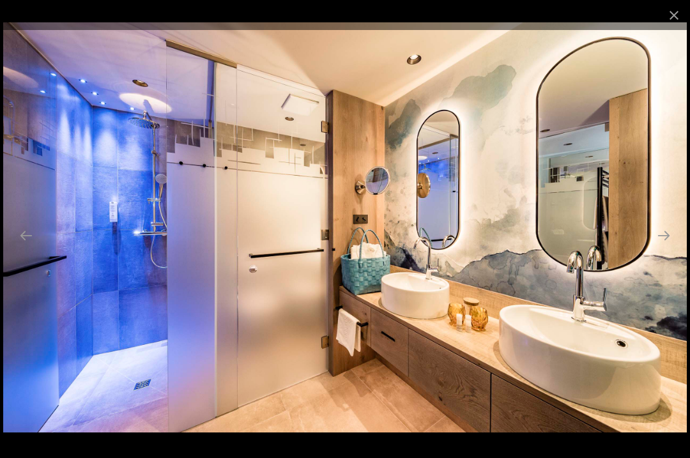
click at [668, 248] on button "Next slide" at bounding box center [664, 235] width 27 height 25
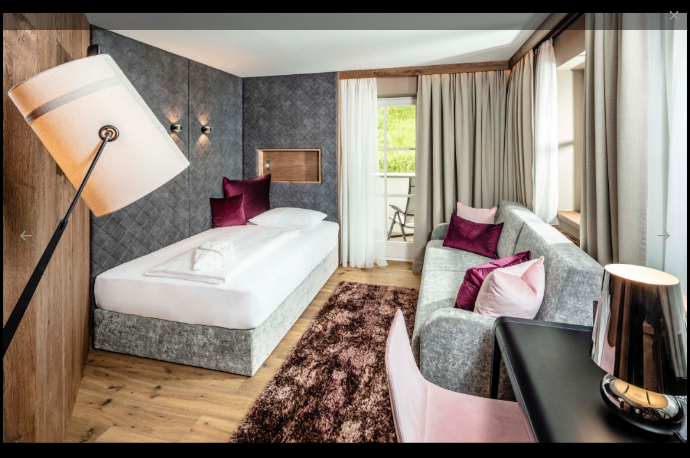
click at [669, 248] on button "Next slide" at bounding box center [664, 235] width 27 height 25
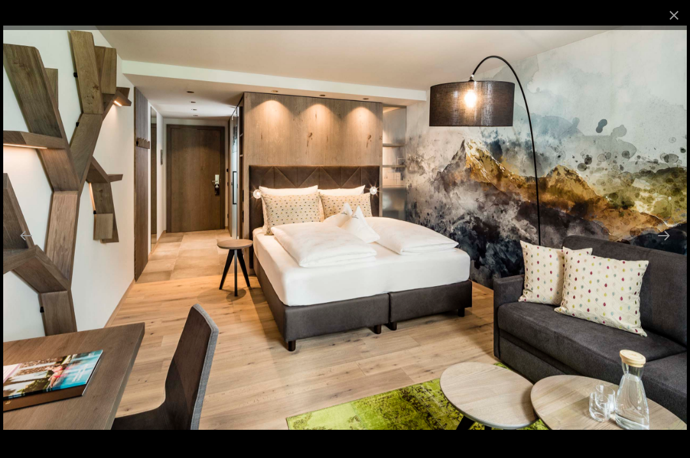
click at [668, 248] on button "Next slide" at bounding box center [664, 235] width 27 height 25
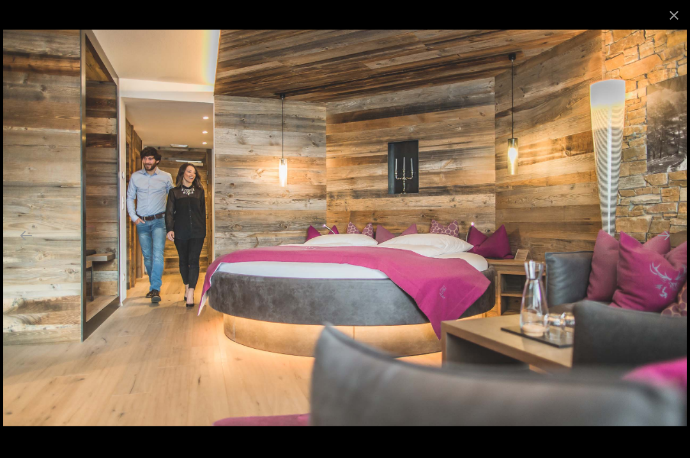
click at [671, 248] on button "Next slide" at bounding box center [664, 235] width 27 height 25
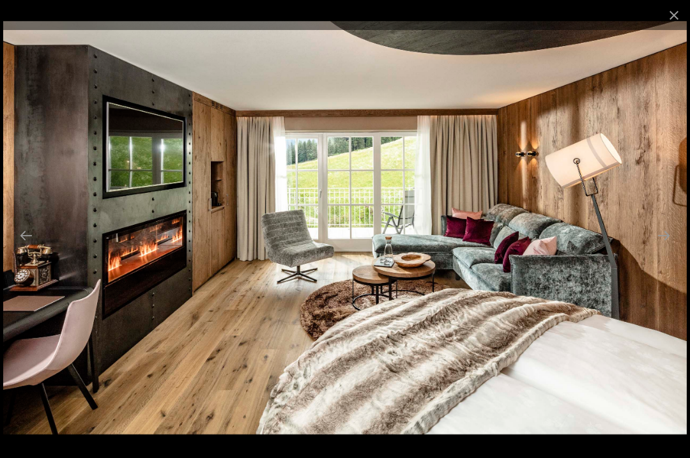
click at [672, 248] on button "Next slide" at bounding box center [664, 235] width 27 height 25
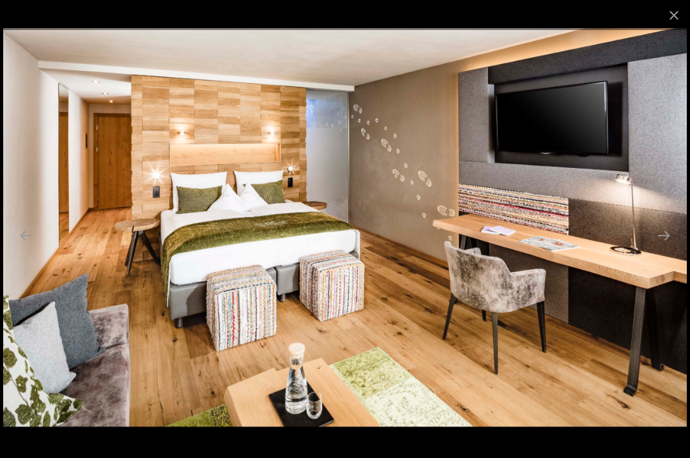
click at [673, 248] on button "Next slide" at bounding box center [664, 235] width 27 height 25
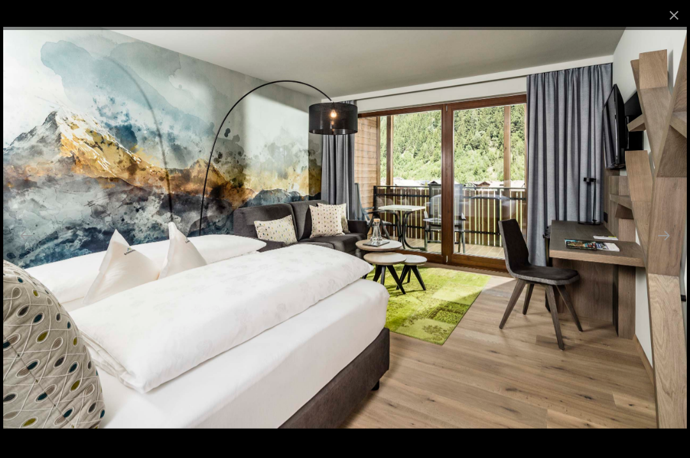
click at [667, 248] on button "Next slide" at bounding box center [664, 235] width 27 height 25
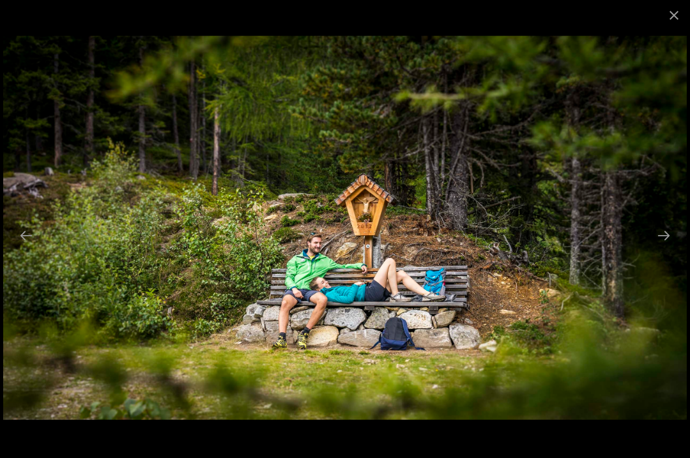
click at [668, 248] on button "Next slide" at bounding box center [664, 235] width 27 height 25
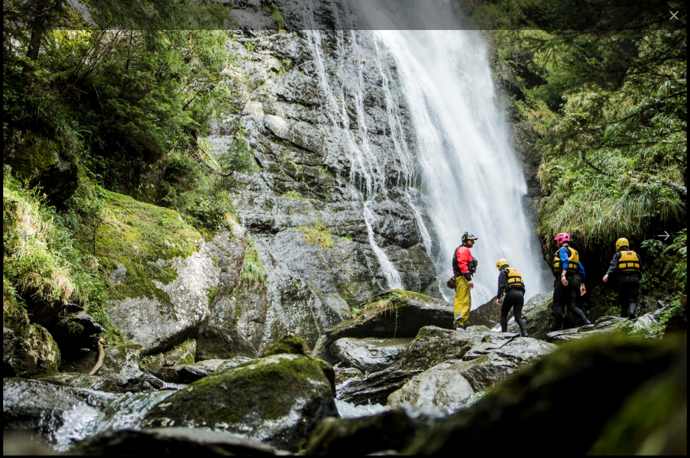
click at [670, 248] on button "Next slide" at bounding box center [664, 235] width 27 height 25
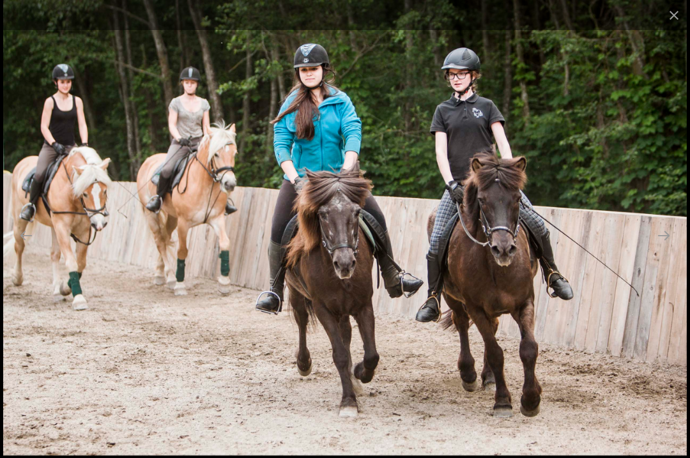
click at [669, 248] on button "Next slide" at bounding box center [664, 235] width 27 height 25
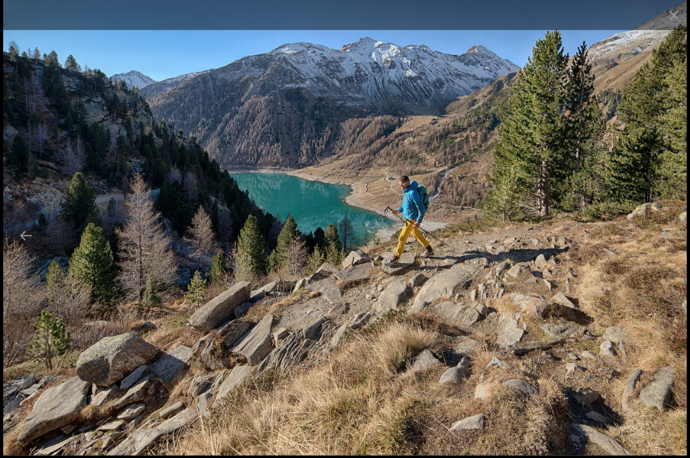
click at [667, 248] on button "Next slide" at bounding box center [664, 235] width 27 height 25
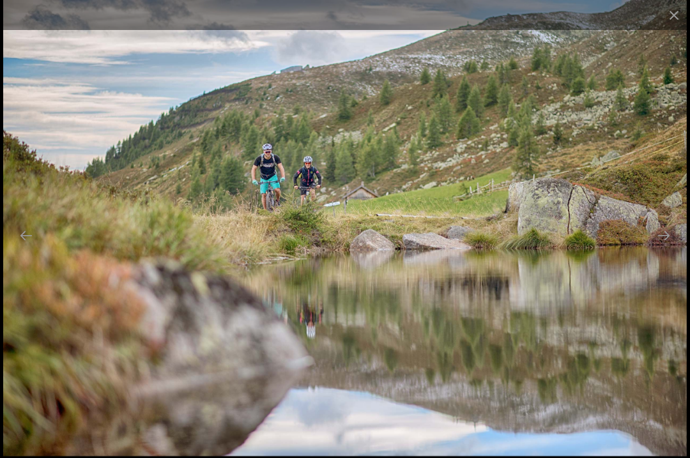
click at [670, 248] on button "Next slide" at bounding box center [664, 235] width 27 height 25
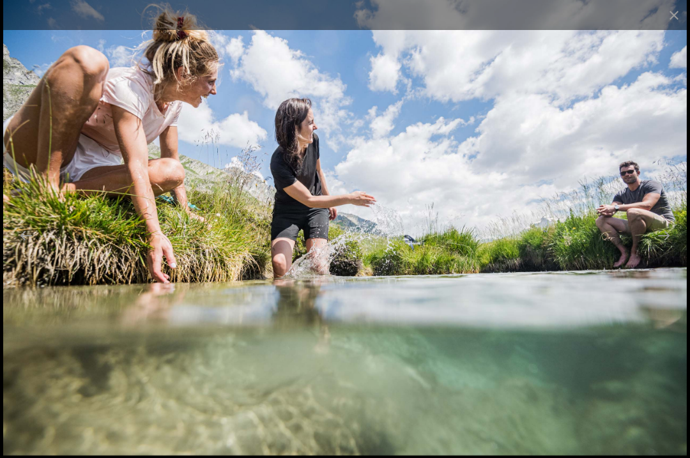
click at [672, 248] on button "Next slide" at bounding box center [664, 235] width 27 height 25
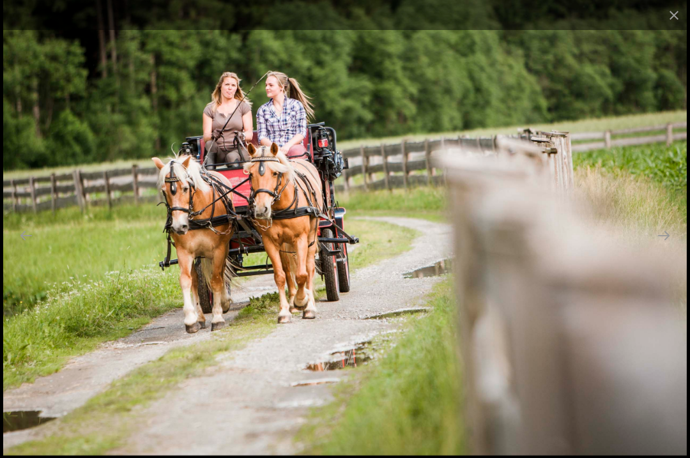
click at [670, 248] on button "Next slide" at bounding box center [664, 235] width 27 height 25
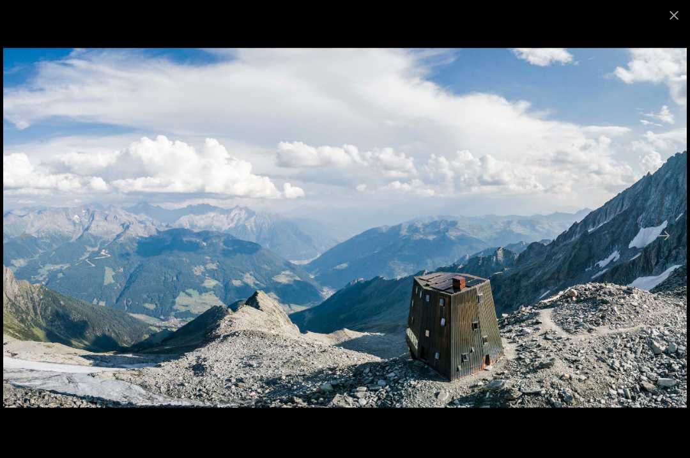
click at [670, 248] on button "Next slide" at bounding box center [664, 235] width 27 height 25
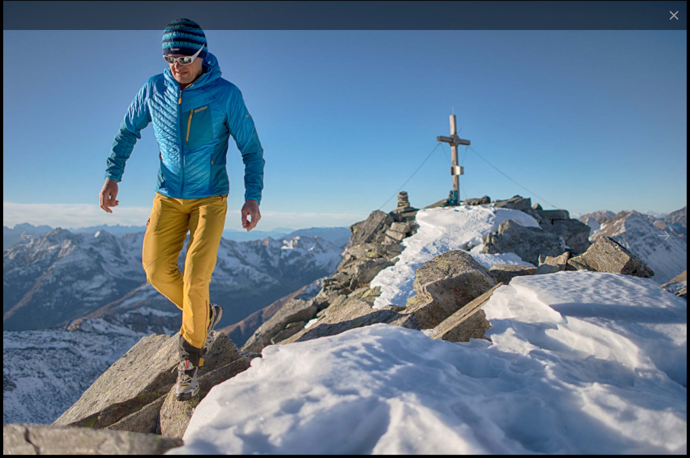
click at [671, 248] on button "Next slide" at bounding box center [664, 235] width 27 height 25
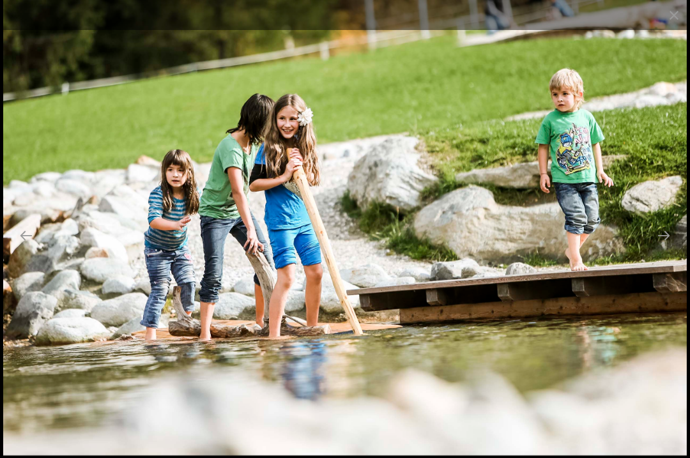
click at [26, 248] on button "Previous slide" at bounding box center [26, 235] width 27 height 25
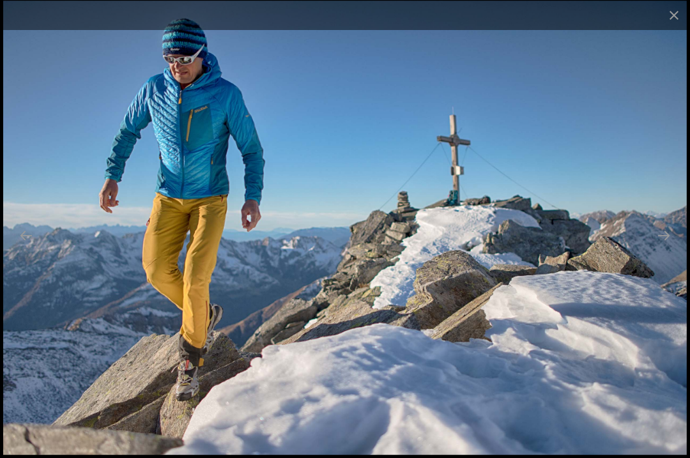
click at [674, 248] on button "Next slide" at bounding box center [664, 235] width 27 height 25
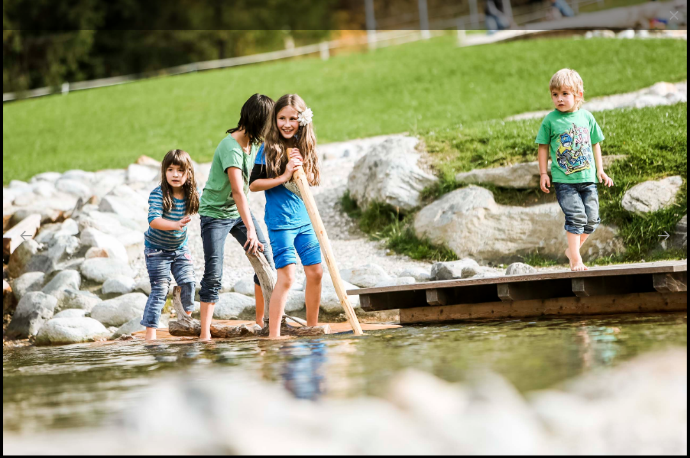
click at [673, 248] on button "Next slide" at bounding box center [664, 235] width 27 height 25
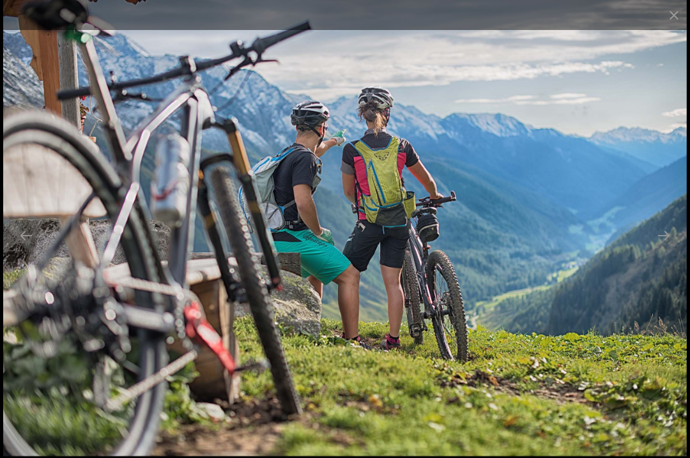
click at [671, 248] on button "Next slide" at bounding box center [664, 235] width 27 height 25
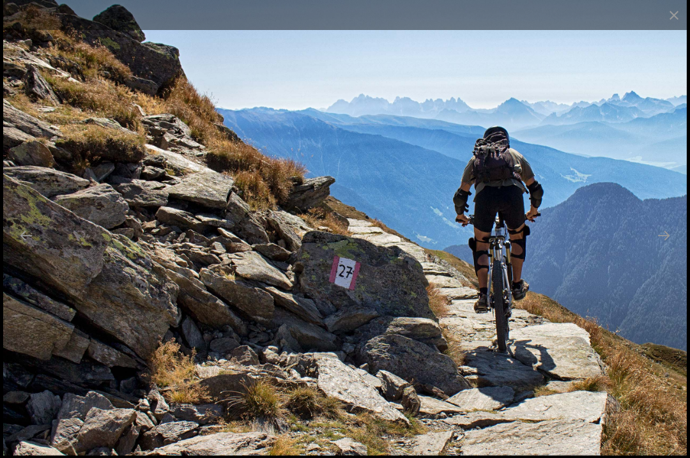
click at [670, 248] on button "Next slide" at bounding box center [664, 235] width 27 height 25
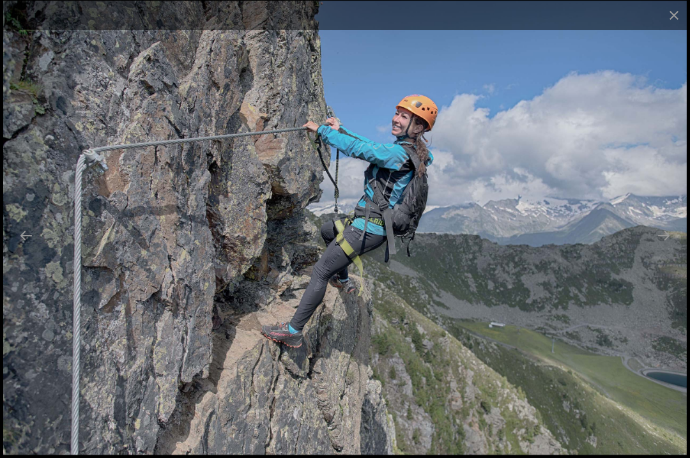
click at [673, 248] on button "Next slide" at bounding box center [664, 235] width 27 height 25
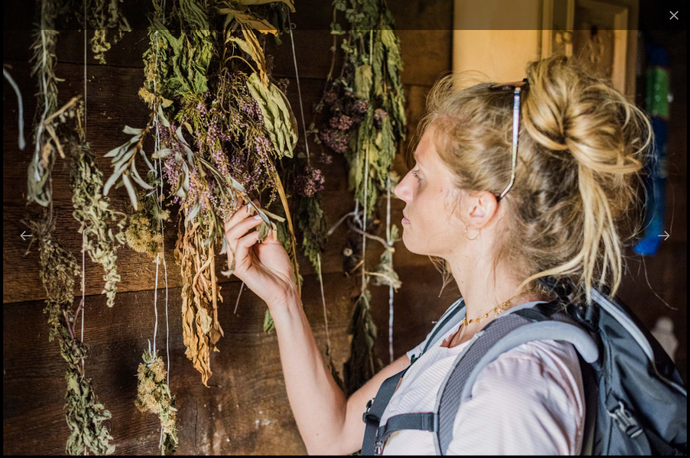
click at [671, 248] on button "Next slide" at bounding box center [664, 235] width 27 height 25
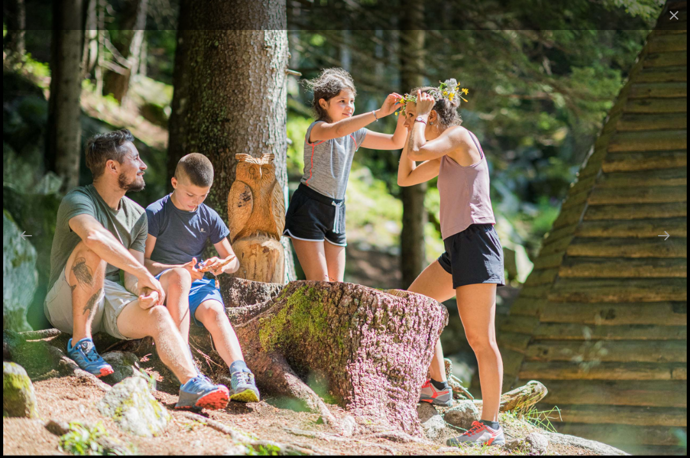
click at [669, 248] on button "Next slide" at bounding box center [664, 235] width 27 height 25
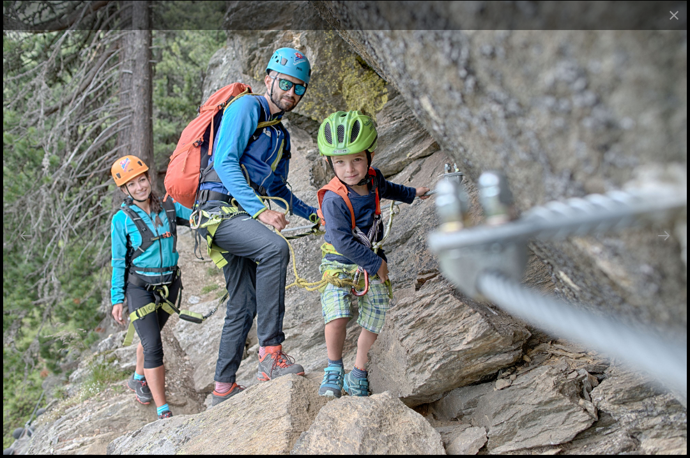
click at [667, 248] on button "Next slide" at bounding box center [664, 235] width 27 height 25
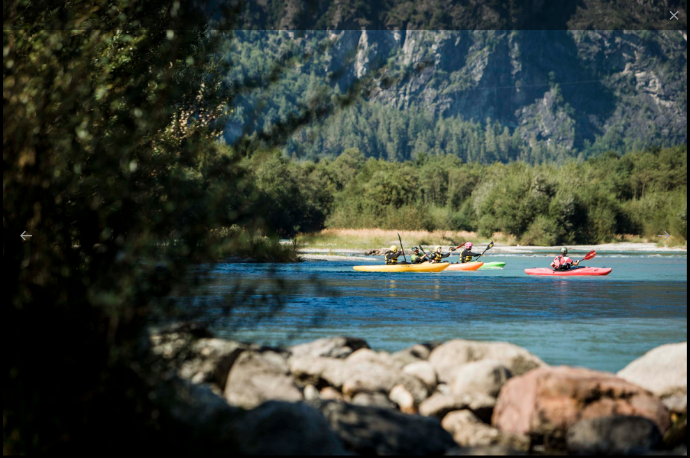
click at [27, 248] on button "Previous slide" at bounding box center [26, 235] width 27 height 25
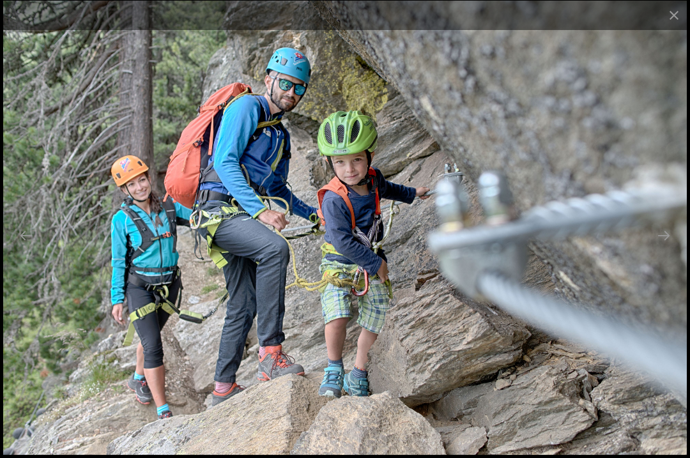
click at [664, 248] on button "Next slide" at bounding box center [664, 235] width 27 height 25
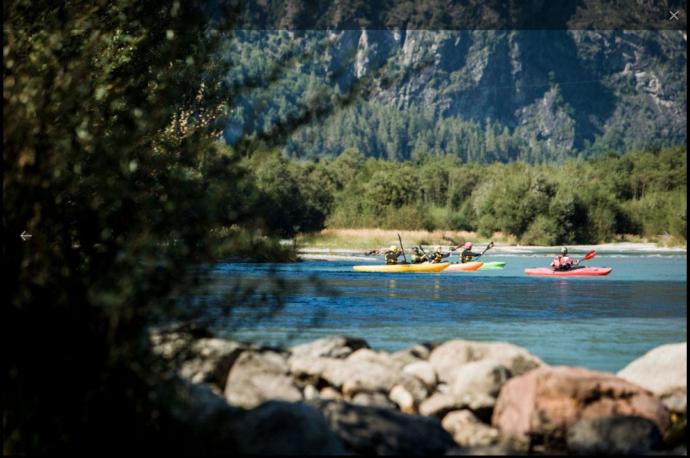
click at [667, 248] on button "Next slide" at bounding box center [664, 235] width 27 height 25
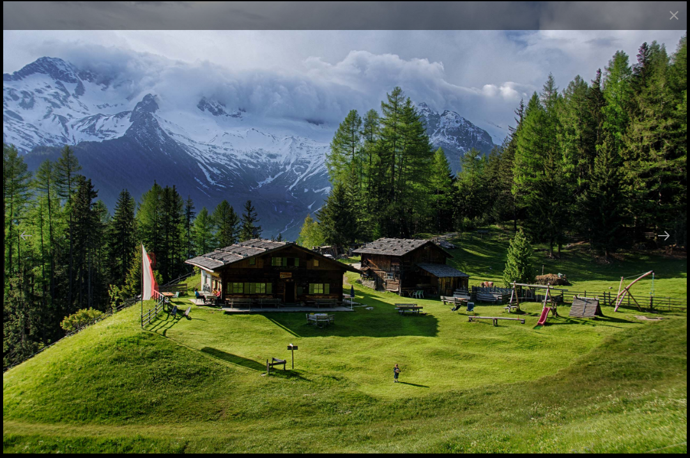
click at [670, 248] on button "Next slide" at bounding box center [664, 235] width 27 height 25
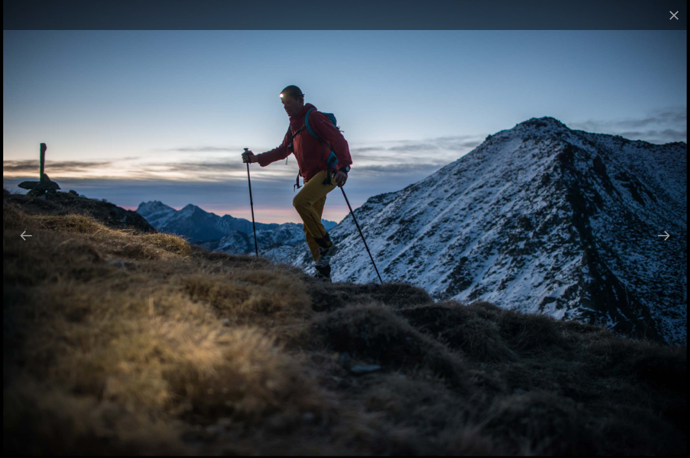
click at [672, 248] on button "Next slide" at bounding box center [664, 235] width 27 height 25
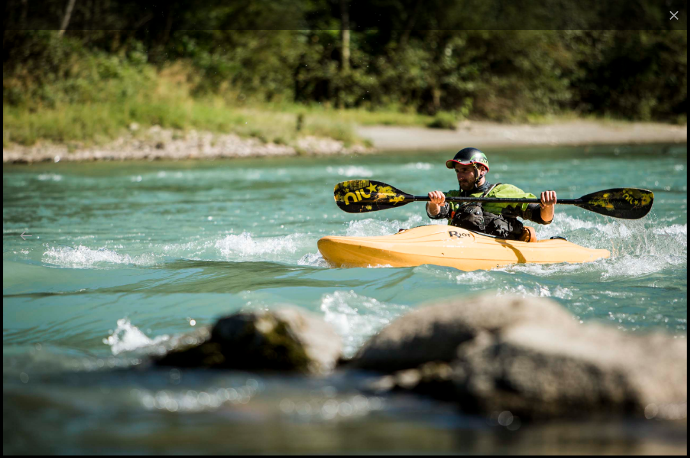
click at [667, 248] on button "Next slide" at bounding box center [664, 235] width 27 height 25
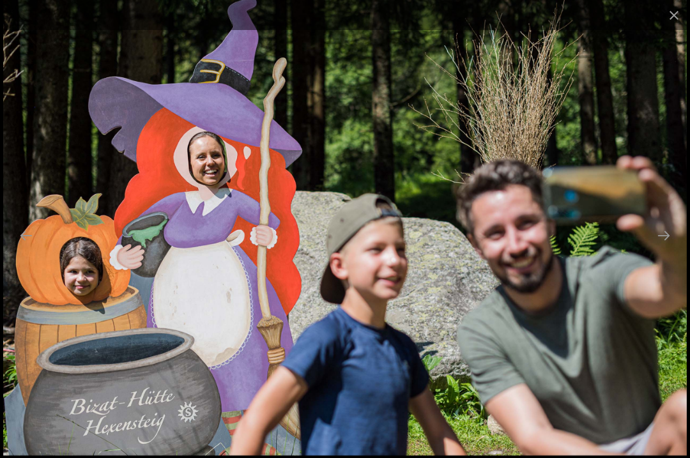
click at [668, 248] on button "Next slide" at bounding box center [664, 235] width 27 height 25
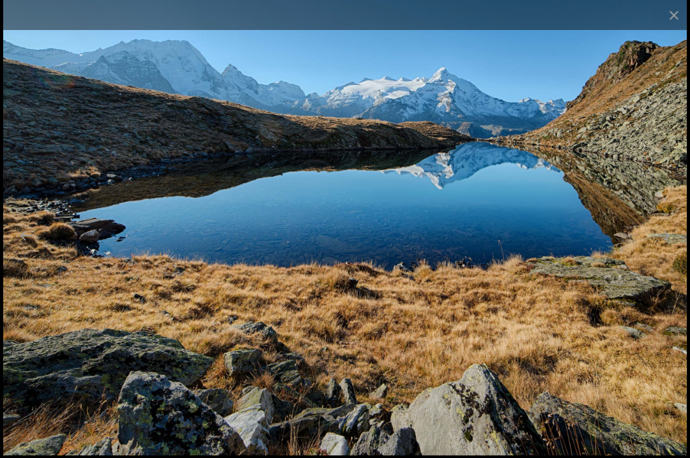
click at [668, 248] on button "Next slide" at bounding box center [664, 235] width 27 height 25
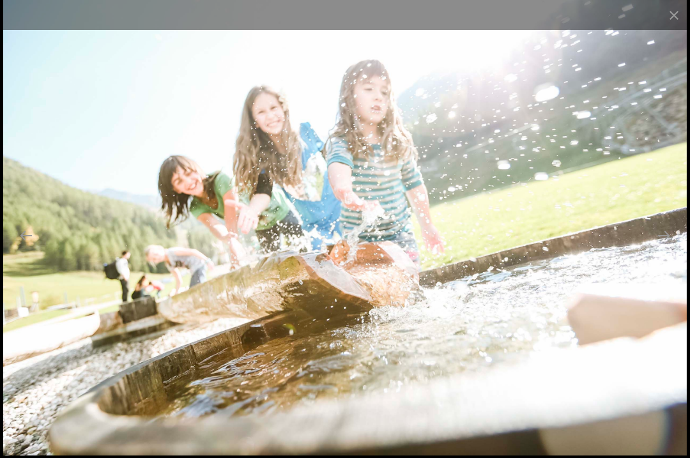
click at [665, 248] on button "Next slide" at bounding box center [664, 235] width 27 height 25
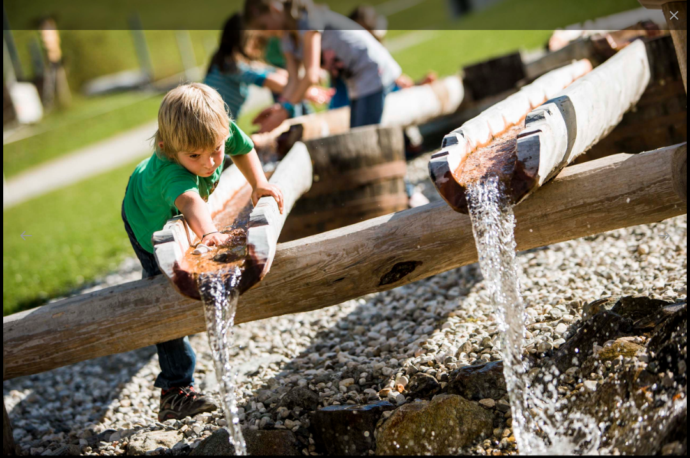
click at [670, 248] on button "Next slide" at bounding box center [664, 235] width 27 height 25
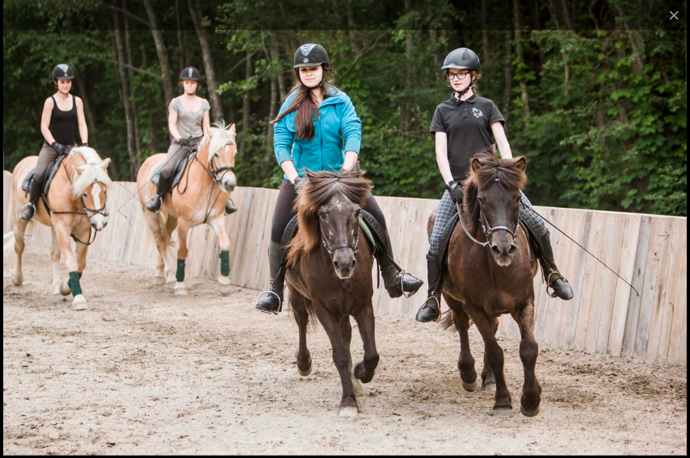
click at [675, 248] on button "Next slide" at bounding box center [664, 235] width 27 height 25
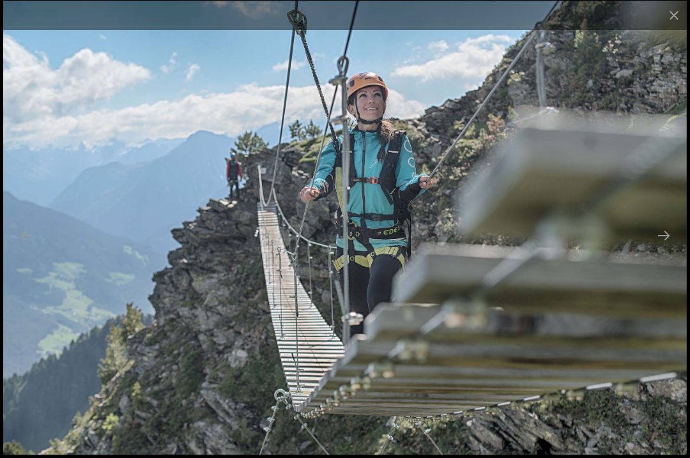
click at [672, 248] on button "Next slide" at bounding box center [664, 235] width 27 height 25
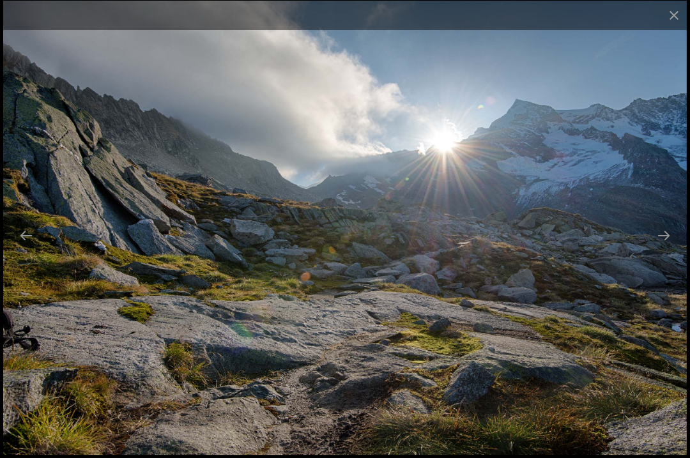
click at [674, 248] on button "Next slide" at bounding box center [664, 235] width 27 height 25
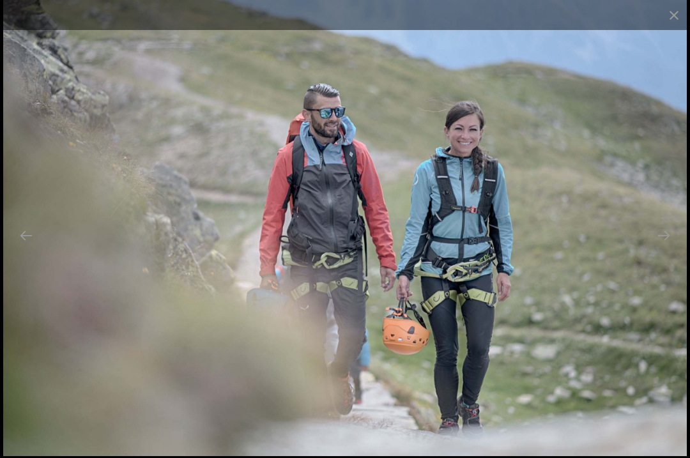
click at [674, 248] on button "Next slide" at bounding box center [664, 235] width 27 height 25
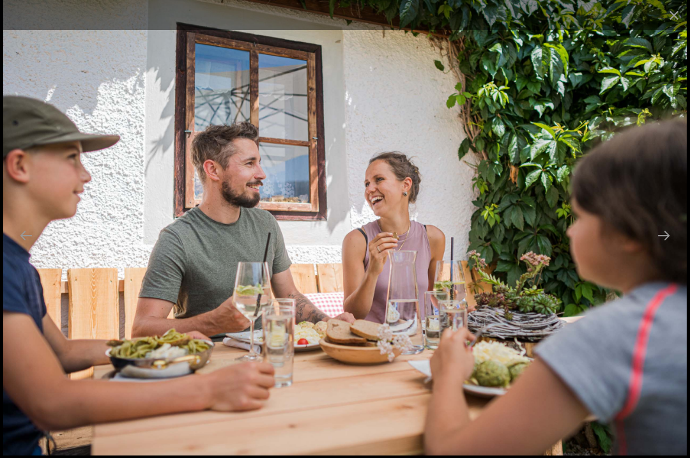
click at [673, 248] on button "Next slide" at bounding box center [664, 235] width 27 height 25
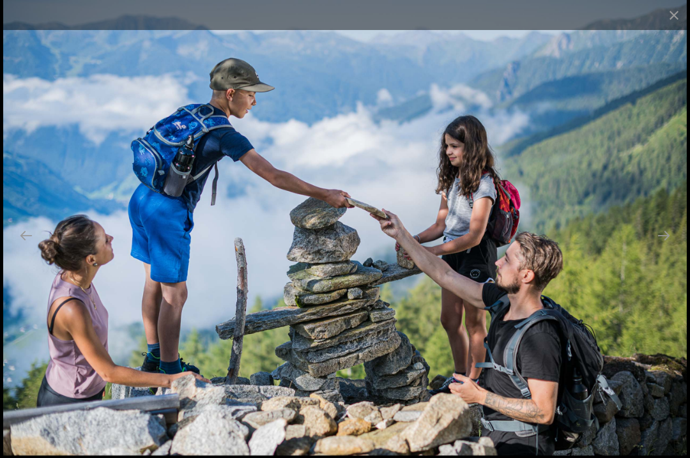
click at [671, 248] on button "Next slide" at bounding box center [664, 235] width 27 height 25
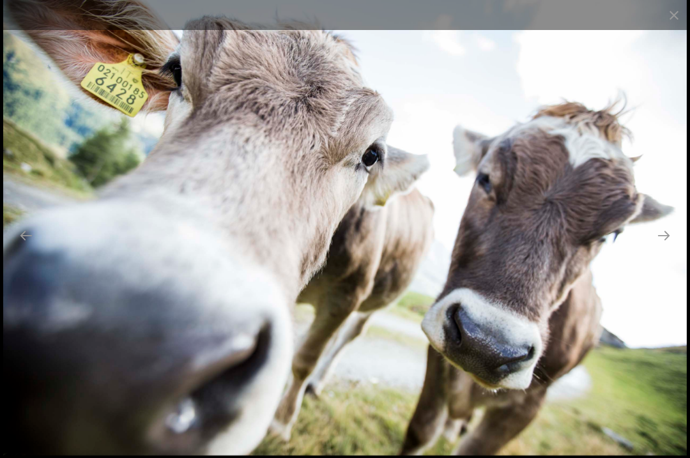
click at [672, 248] on button "Next slide" at bounding box center [664, 235] width 27 height 25
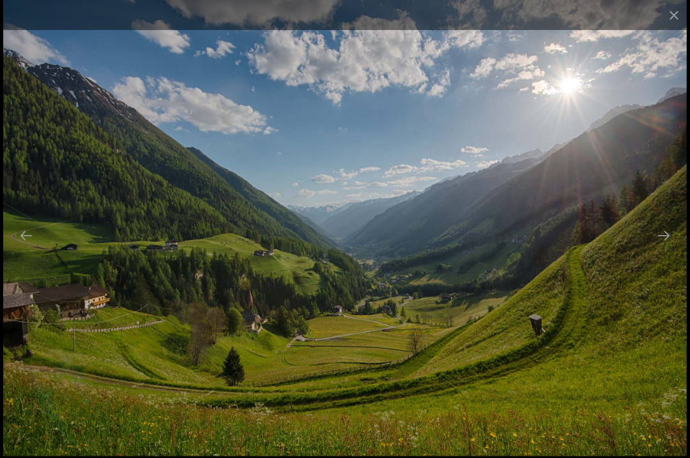
click at [670, 248] on button "Next slide" at bounding box center [664, 235] width 27 height 25
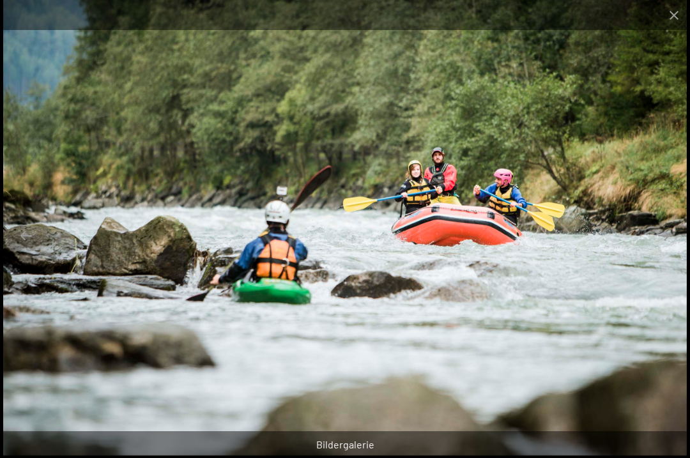
click at [674, 248] on button "Next slide" at bounding box center [664, 235] width 27 height 25
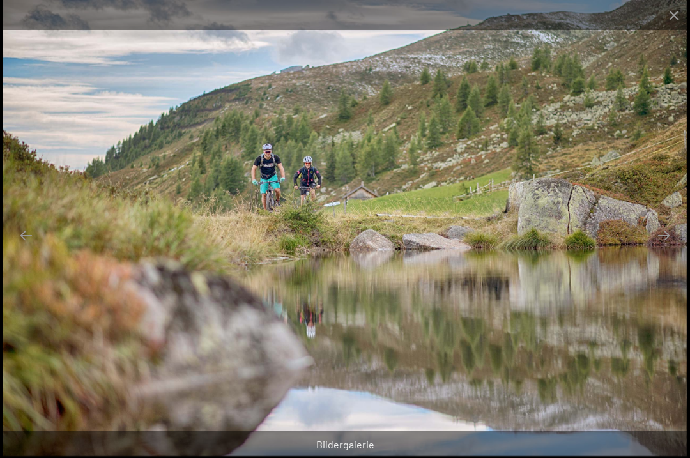
click at [674, 248] on button "Next slide" at bounding box center [664, 235] width 27 height 25
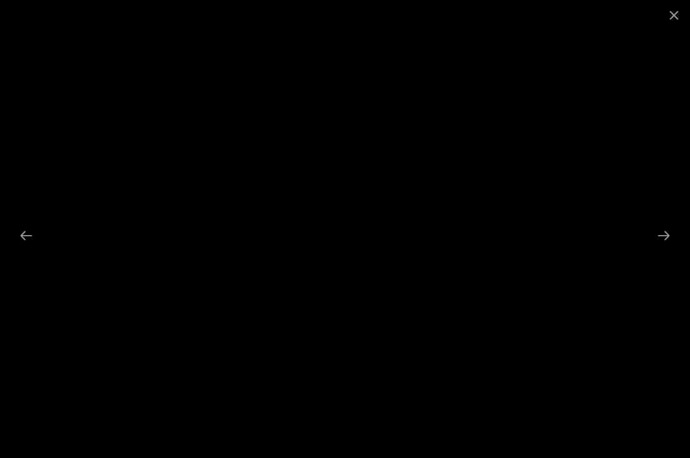
click at [673, 248] on button "Next slide" at bounding box center [664, 235] width 27 height 25
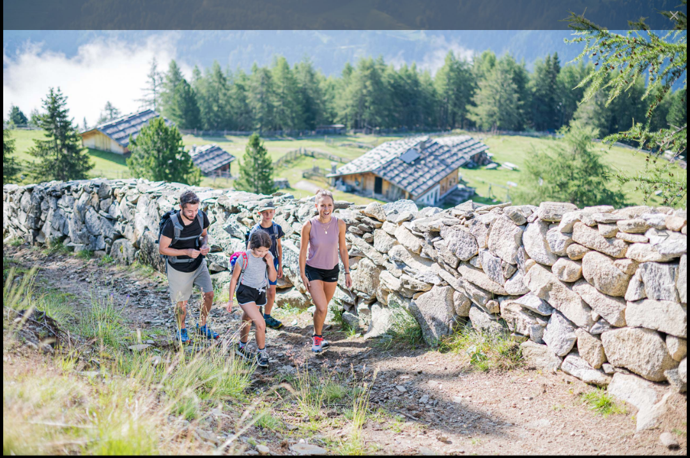
click at [674, 248] on button "Next slide" at bounding box center [664, 235] width 27 height 25
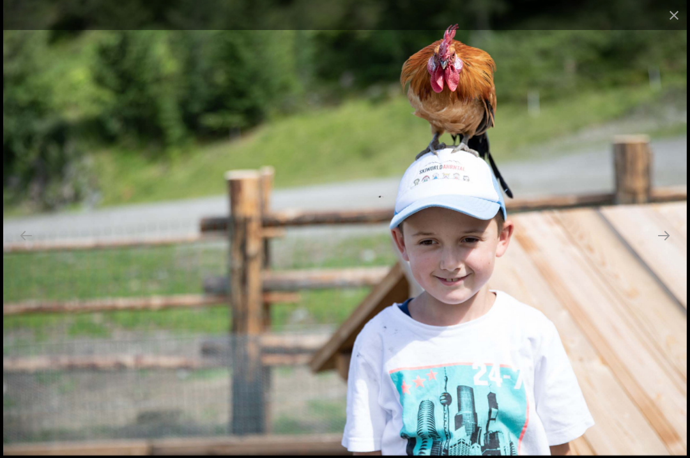
click at [671, 248] on button "Next slide" at bounding box center [664, 235] width 27 height 25
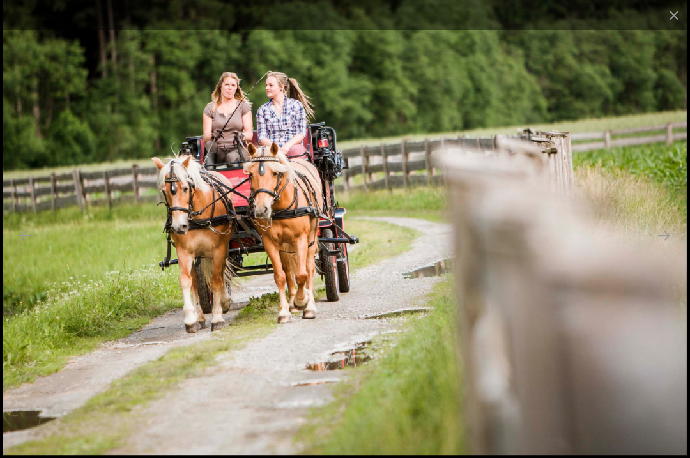
click at [670, 248] on button "Next slide" at bounding box center [664, 235] width 27 height 25
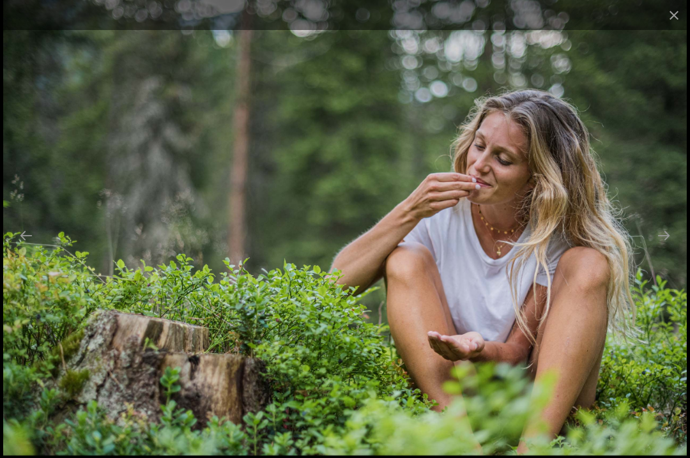
click at [669, 248] on button "Next slide" at bounding box center [664, 235] width 27 height 25
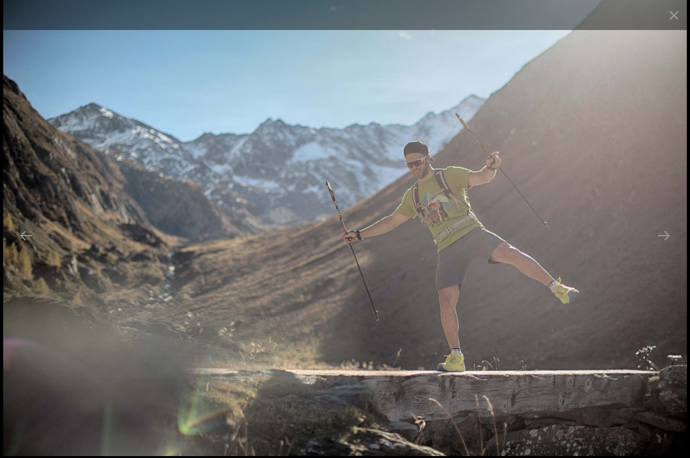
click at [672, 248] on button "Next slide" at bounding box center [664, 235] width 27 height 25
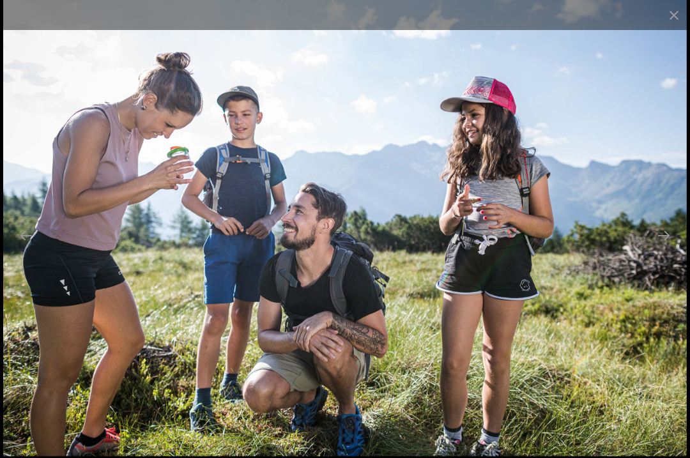
click at [673, 248] on button "Next slide" at bounding box center [664, 235] width 27 height 25
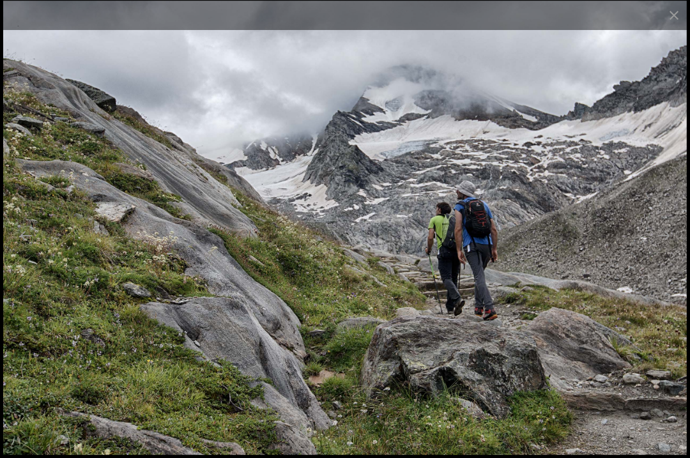
click at [673, 248] on button "Next slide" at bounding box center [664, 235] width 27 height 25
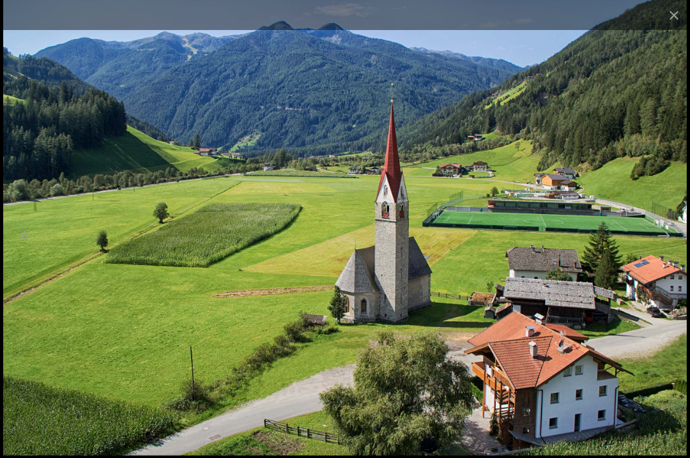
click at [25, 248] on button "Previous slide" at bounding box center [26, 235] width 27 height 25
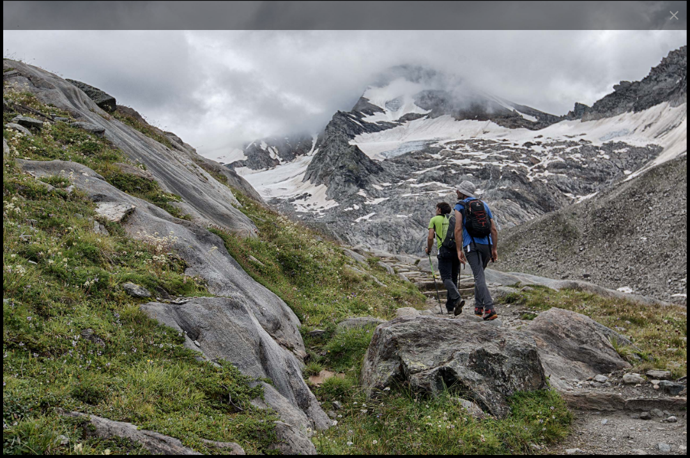
click at [670, 244] on button "Next slide" at bounding box center [664, 235] width 27 height 25
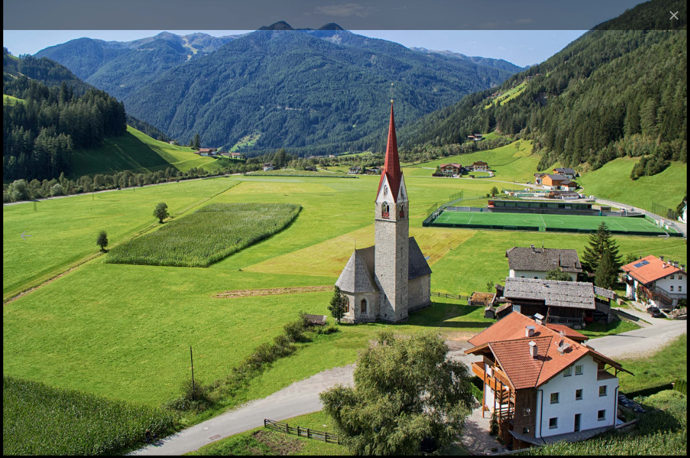
click at [671, 245] on button "Next slide" at bounding box center [664, 235] width 27 height 25
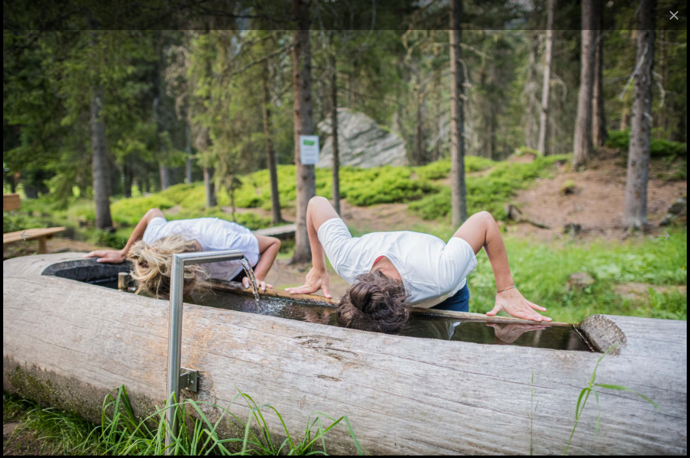
click at [671, 245] on button "Next slide" at bounding box center [664, 235] width 27 height 25
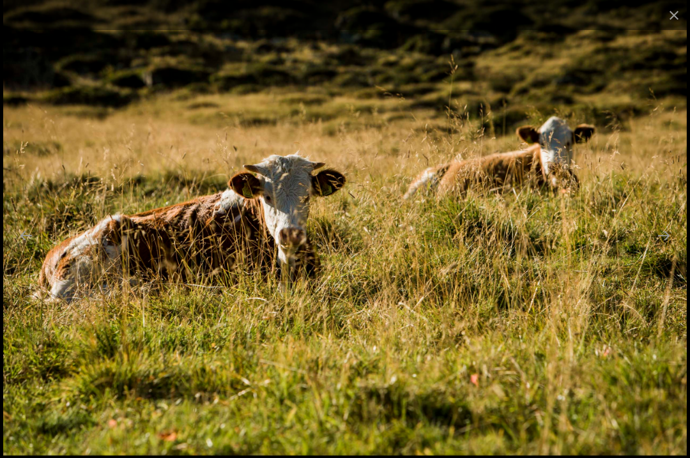
click at [672, 247] on button "Next slide" at bounding box center [664, 235] width 27 height 25
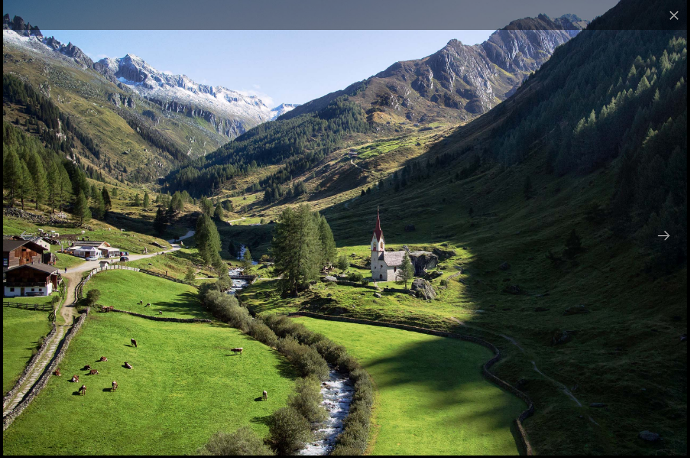
click at [670, 248] on button "Next slide" at bounding box center [664, 235] width 27 height 25
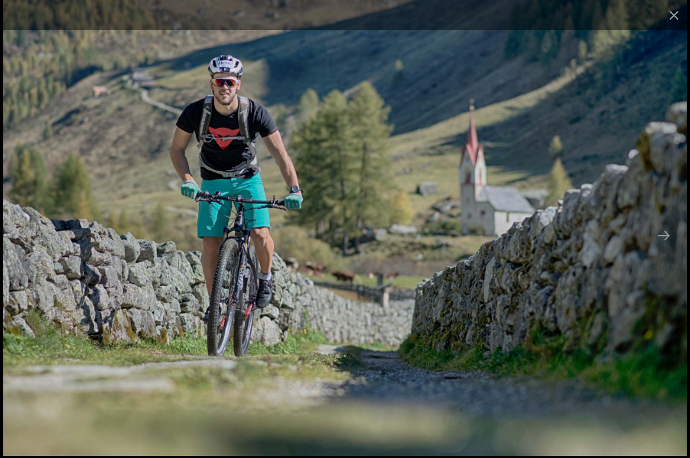
click at [672, 248] on button "Next slide" at bounding box center [664, 235] width 27 height 25
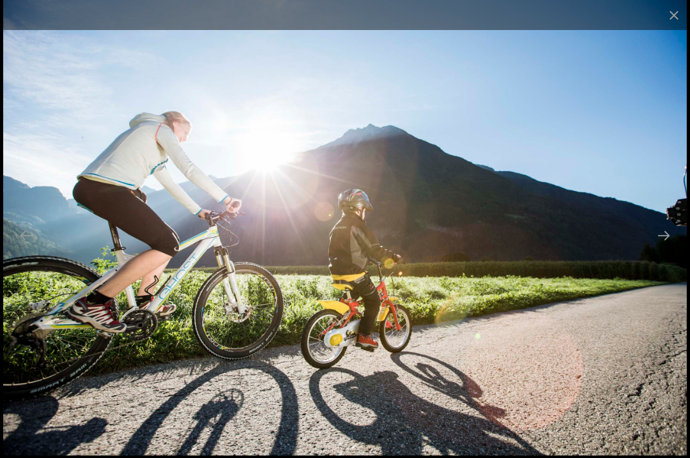
click at [672, 248] on button "Next slide" at bounding box center [664, 235] width 27 height 25
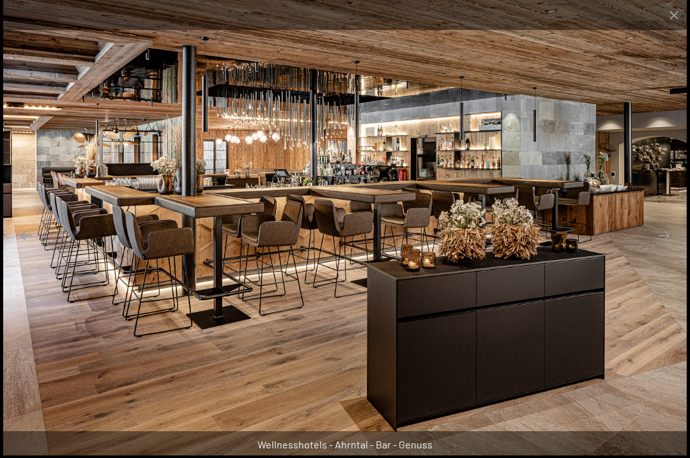
click at [669, 248] on button "Next slide" at bounding box center [664, 235] width 27 height 25
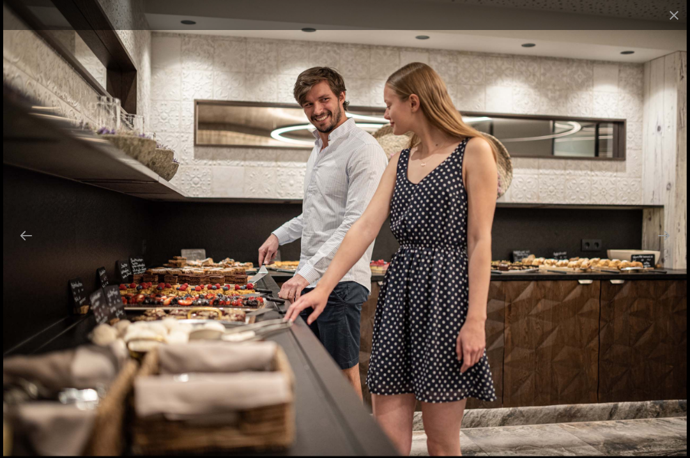
click at [667, 248] on button "Next slide" at bounding box center [664, 235] width 27 height 25
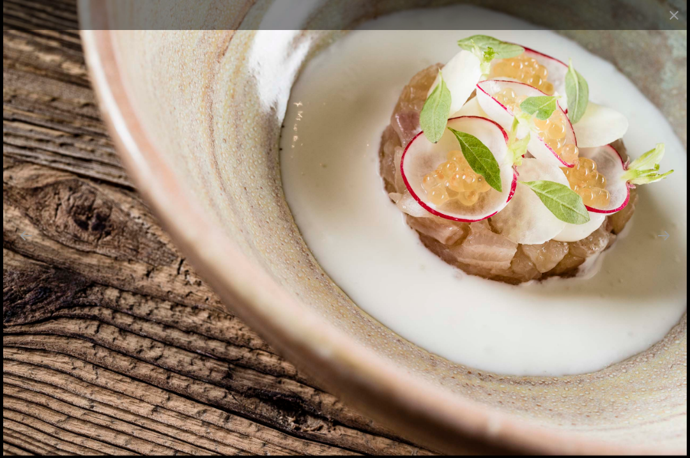
click at [669, 248] on button "Next slide" at bounding box center [664, 235] width 27 height 25
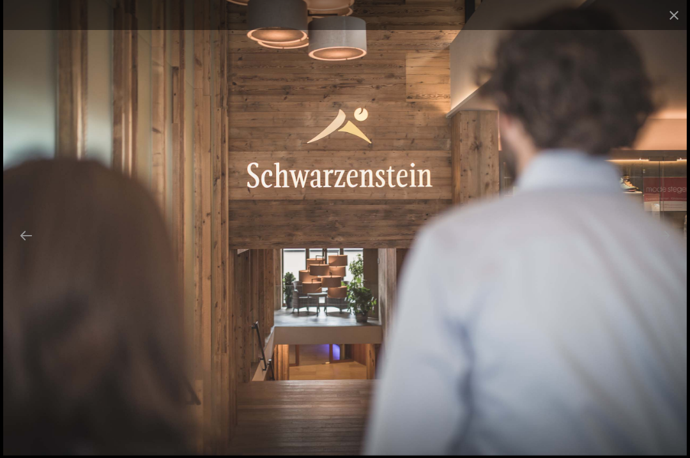
click at [665, 248] on button "Next slide" at bounding box center [664, 235] width 27 height 25
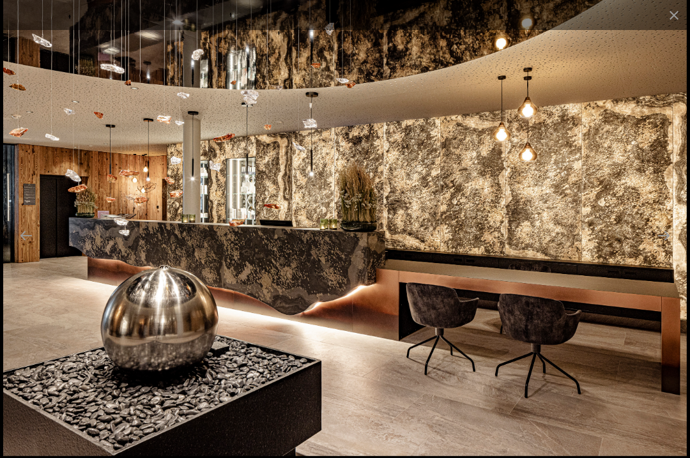
click at [669, 248] on button "Next slide" at bounding box center [664, 235] width 27 height 25
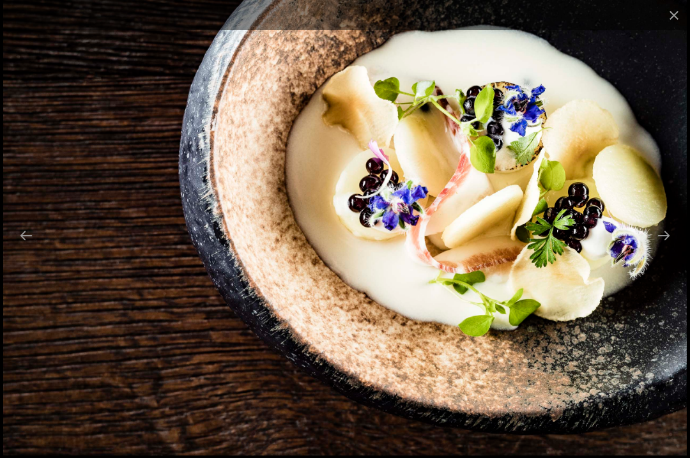
click at [665, 248] on button "Next slide" at bounding box center [664, 235] width 27 height 25
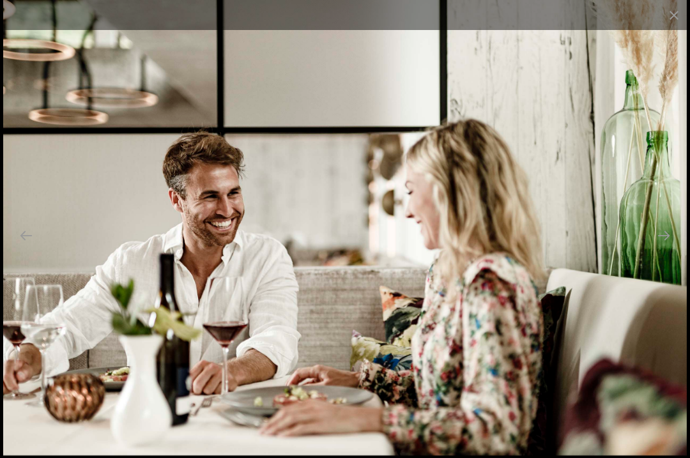
click at [670, 248] on button "Next slide" at bounding box center [664, 235] width 27 height 25
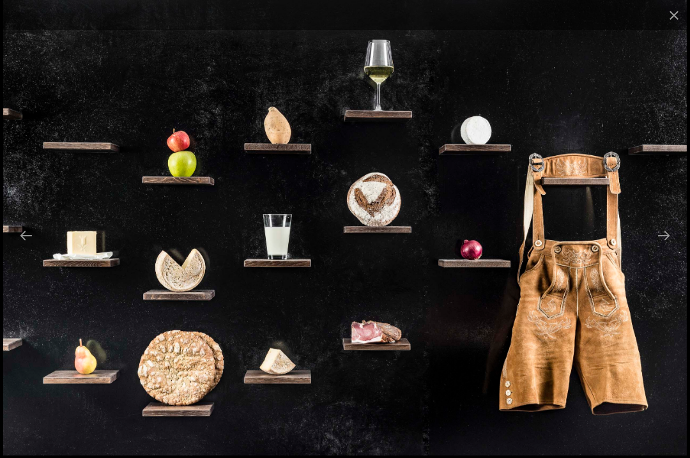
click at [669, 248] on button "Next slide" at bounding box center [664, 235] width 27 height 25
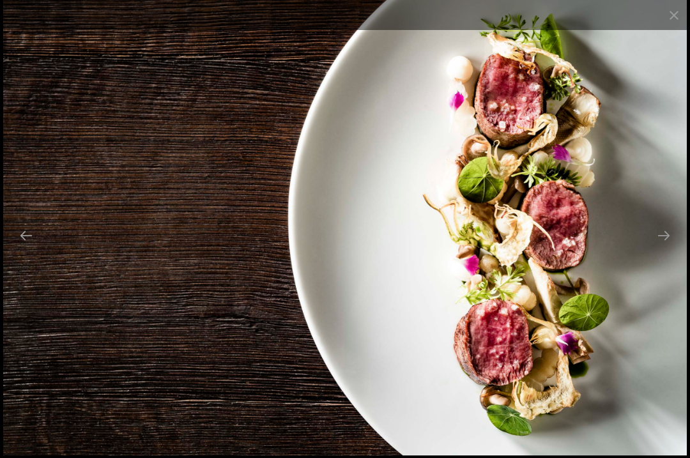
click at [671, 248] on button "Next slide" at bounding box center [664, 235] width 27 height 25
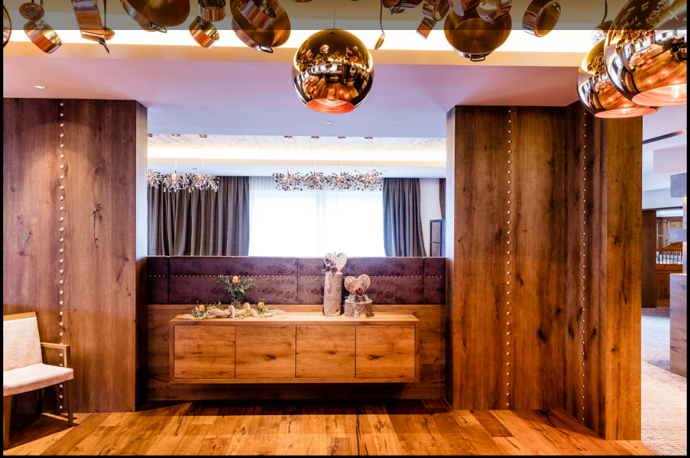
click at [671, 248] on button "Next slide" at bounding box center [664, 235] width 27 height 25
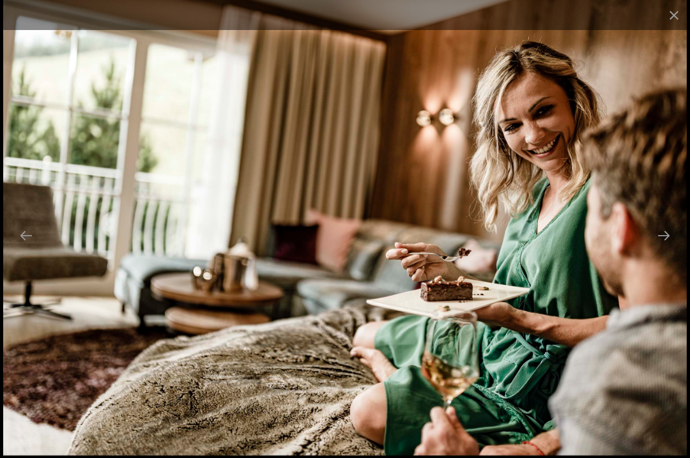
click at [668, 248] on button "Next slide" at bounding box center [664, 235] width 27 height 25
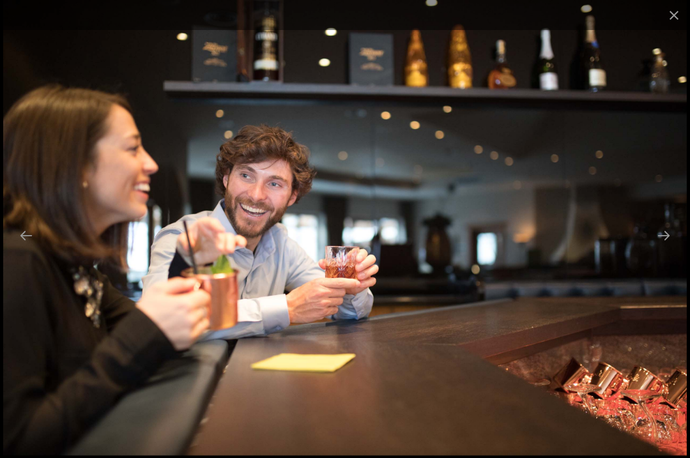
click at [672, 248] on button "Next slide" at bounding box center [664, 235] width 27 height 25
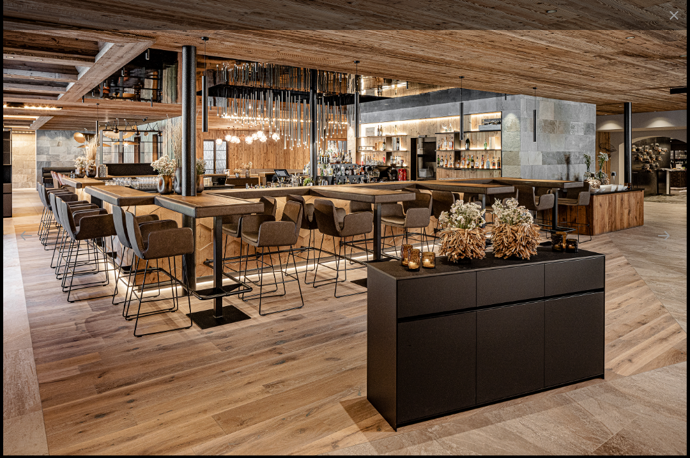
click at [672, 248] on button "Next slide" at bounding box center [664, 235] width 27 height 25
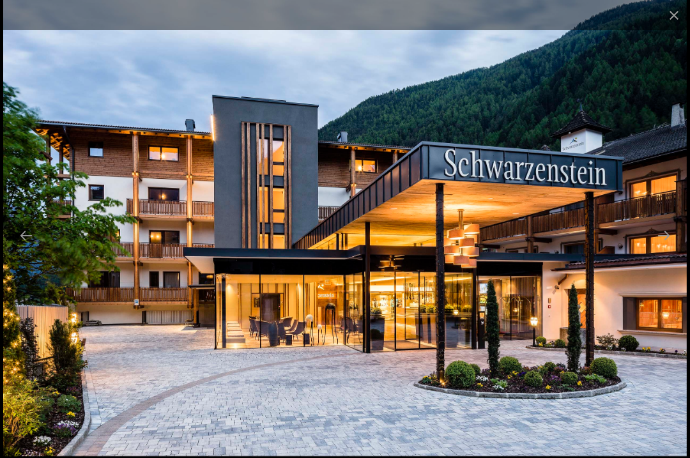
click at [669, 248] on button "Next slide" at bounding box center [664, 235] width 27 height 25
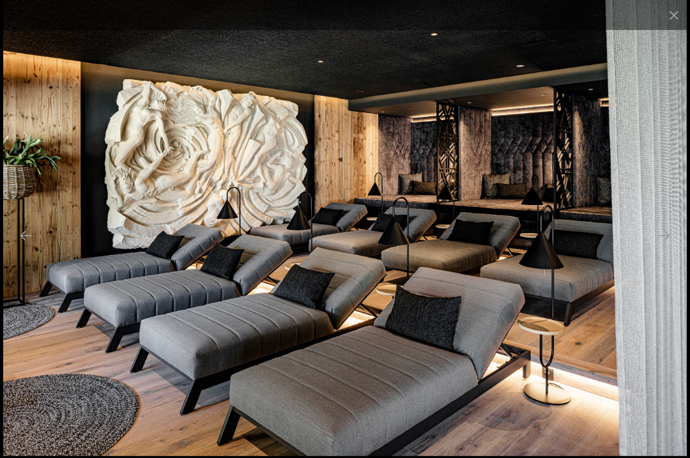
click at [672, 248] on button "Next slide" at bounding box center [664, 235] width 27 height 25
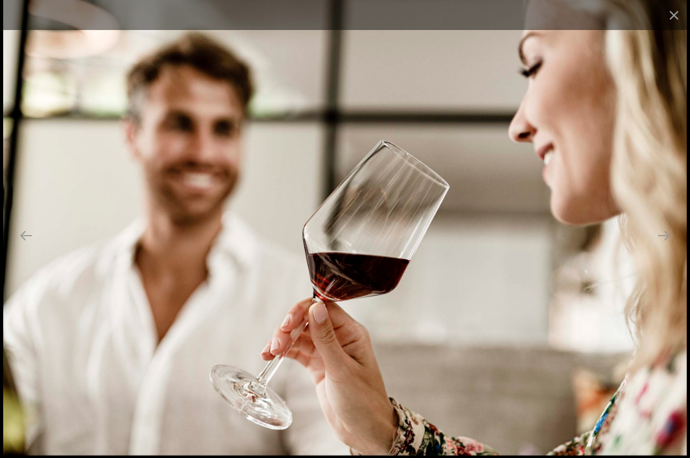
click at [674, 248] on button "Next slide" at bounding box center [664, 235] width 27 height 25
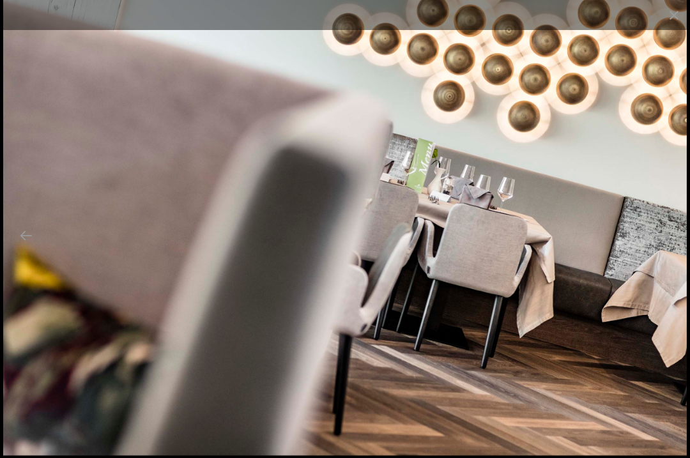
click at [670, 248] on button "Next slide" at bounding box center [664, 235] width 27 height 25
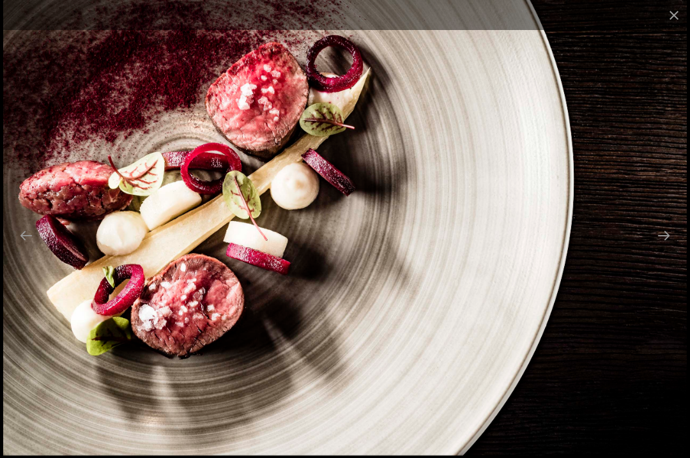
click at [671, 248] on button "Next slide" at bounding box center [664, 235] width 27 height 25
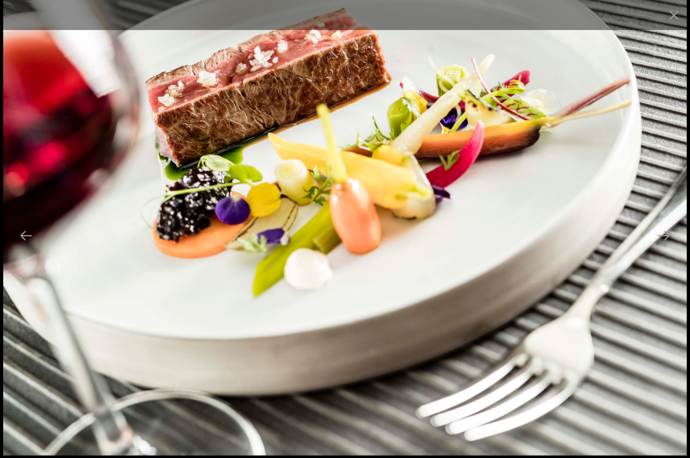
click at [673, 248] on button "Next slide" at bounding box center [664, 235] width 27 height 25
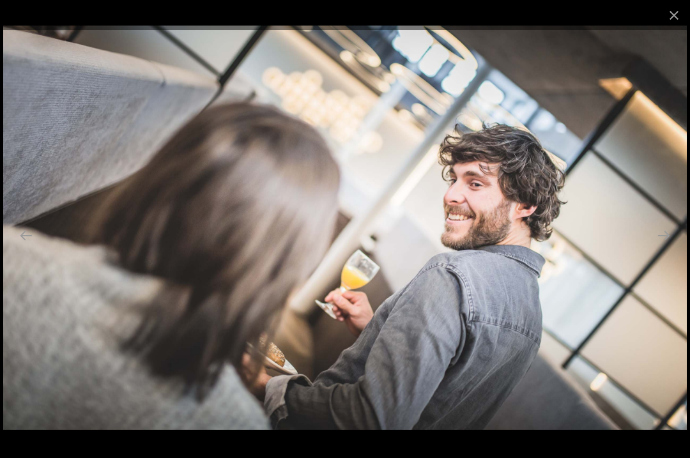
click at [674, 248] on button "Next slide" at bounding box center [664, 235] width 27 height 25
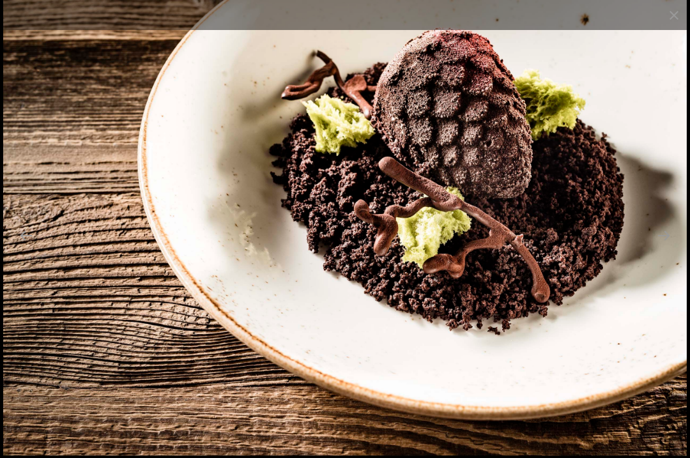
click at [669, 248] on button "Next slide" at bounding box center [664, 235] width 27 height 25
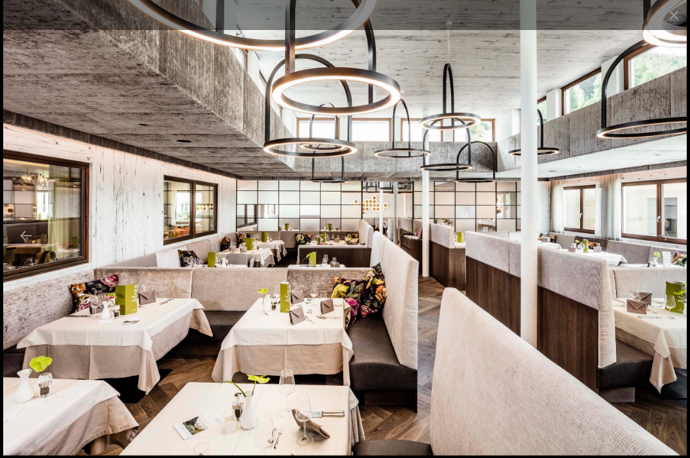
click at [670, 248] on button "Next slide" at bounding box center [664, 235] width 27 height 25
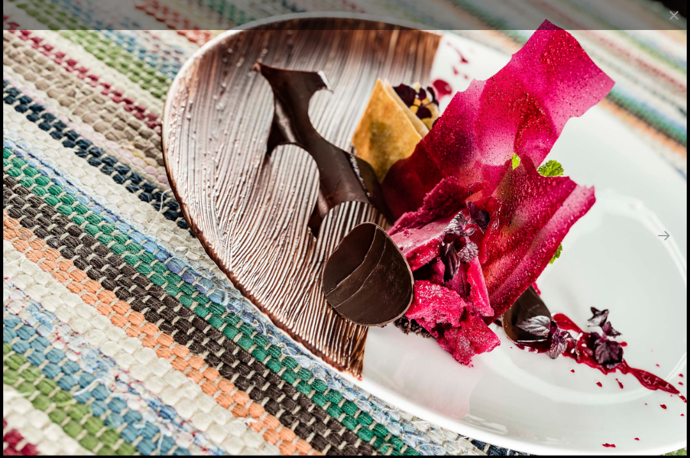
click at [36, 241] on button "Previous slide" at bounding box center [26, 235] width 27 height 25
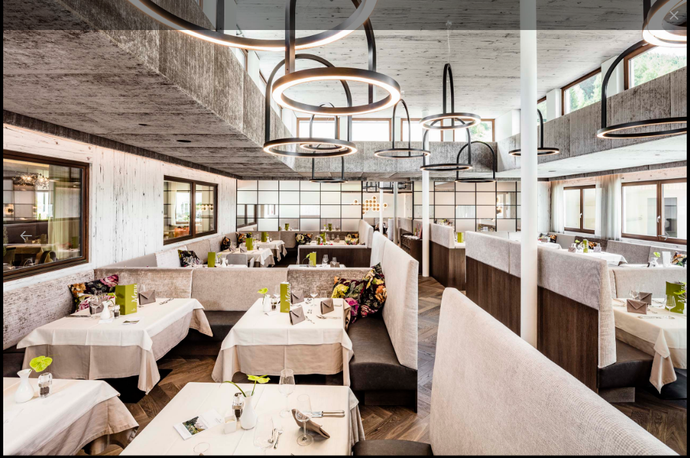
click at [662, 248] on button "Next slide" at bounding box center [664, 235] width 27 height 25
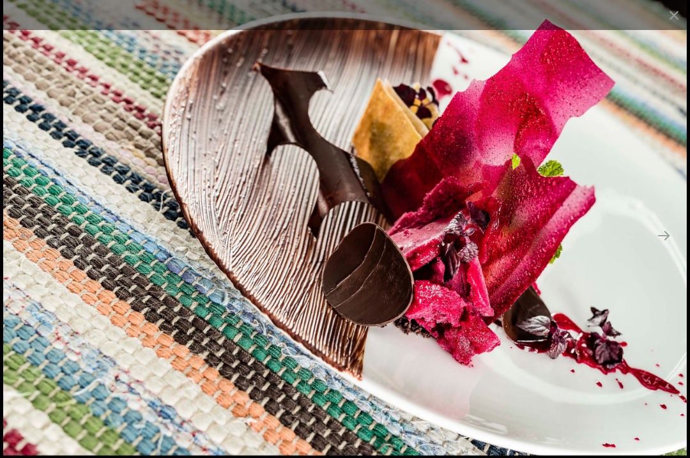
click at [664, 248] on button "Next slide" at bounding box center [664, 235] width 27 height 25
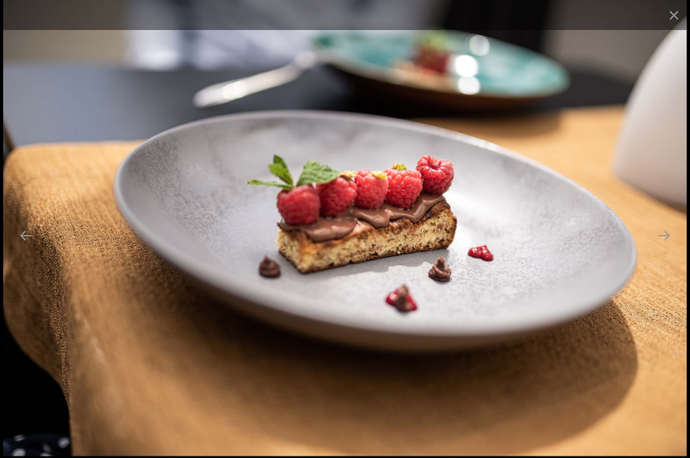
click at [667, 248] on button "Next slide" at bounding box center [664, 235] width 27 height 25
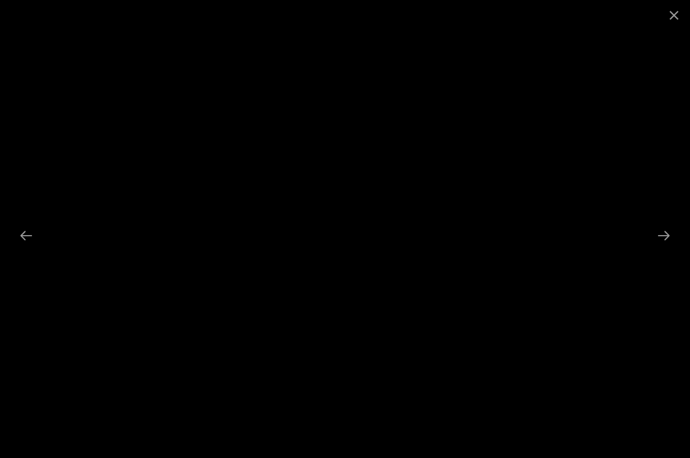
click at [669, 248] on button "Next slide" at bounding box center [664, 235] width 27 height 25
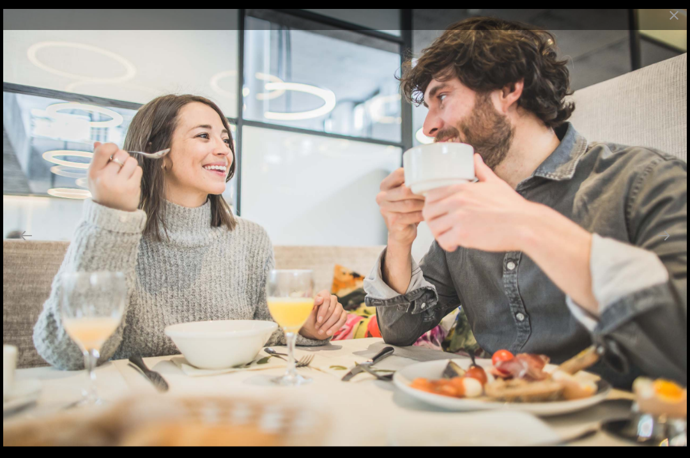
click at [670, 248] on button "Next slide" at bounding box center [664, 235] width 27 height 25
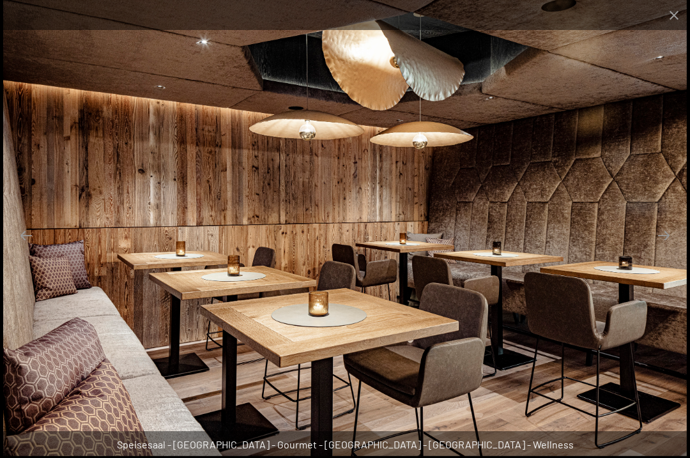
click at [666, 248] on button "Next slide" at bounding box center [664, 235] width 27 height 25
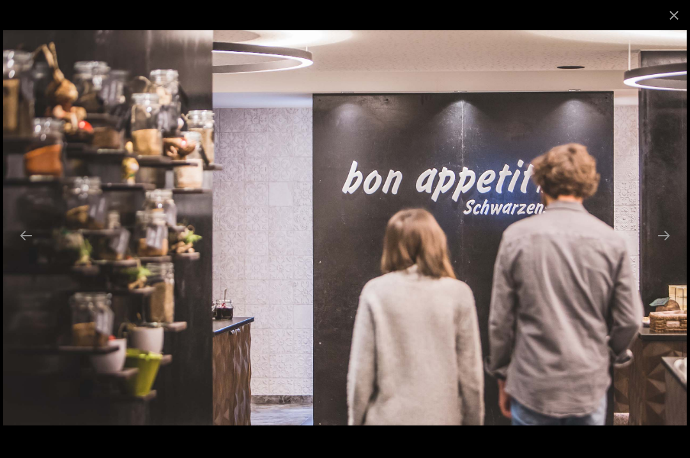
click at [668, 248] on button "Next slide" at bounding box center [664, 235] width 27 height 25
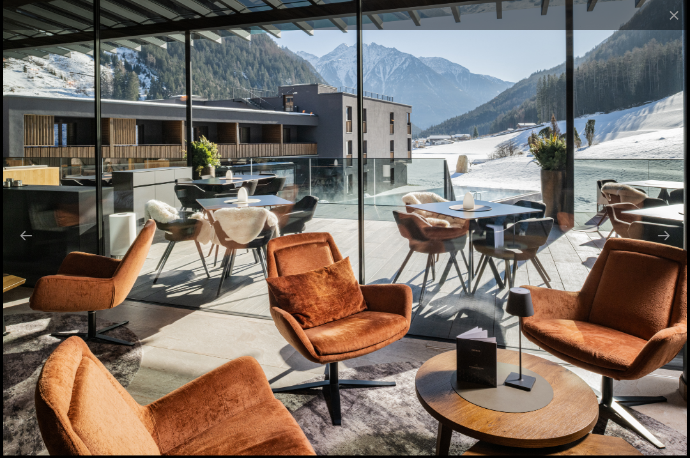
click at [663, 248] on button "Next slide" at bounding box center [664, 235] width 27 height 25
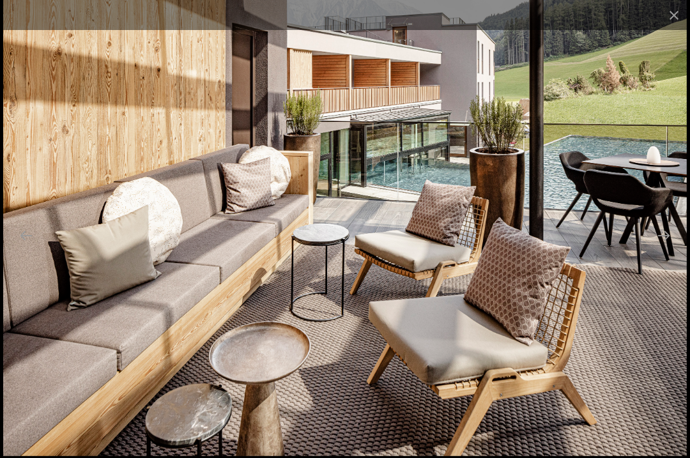
click at [669, 248] on button "Next slide" at bounding box center [664, 235] width 27 height 25
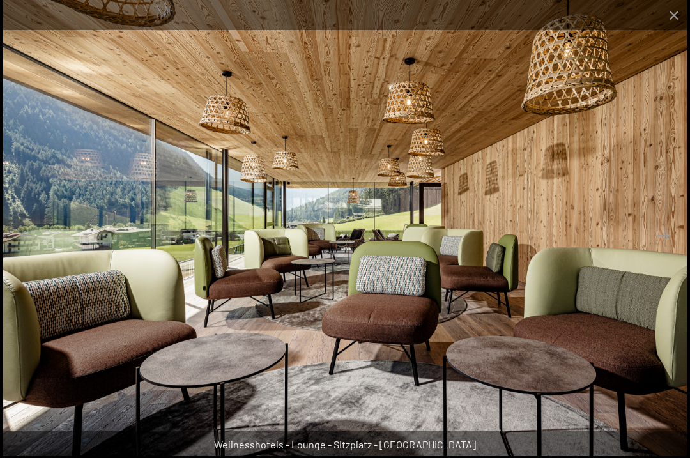
click at [674, 248] on button "Next slide" at bounding box center [664, 235] width 27 height 25
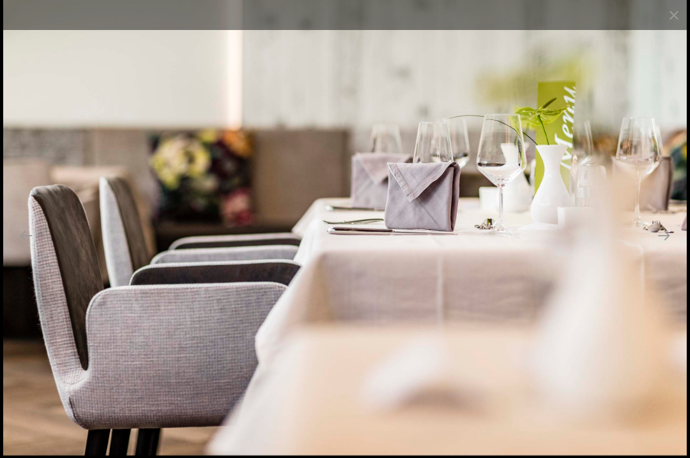
click at [672, 248] on button "Next slide" at bounding box center [664, 235] width 27 height 25
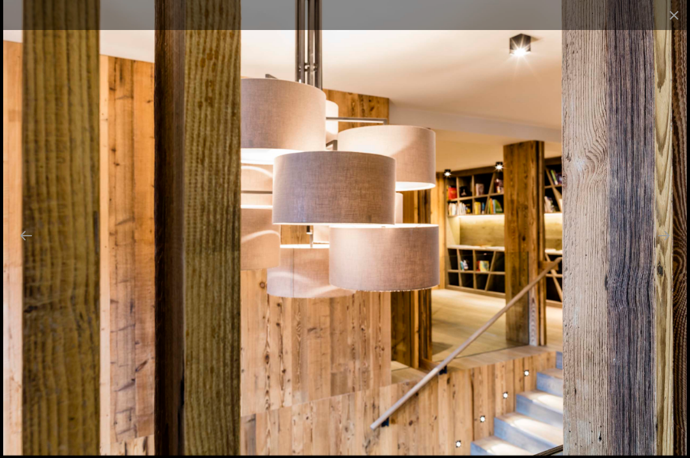
click at [669, 248] on button "Next slide" at bounding box center [664, 235] width 27 height 25
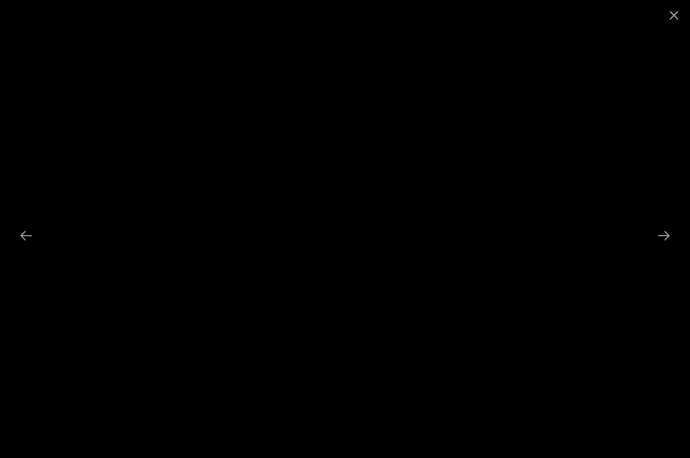
click at [668, 248] on button "Next slide" at bounding box center [664, 235] width 27 height 25
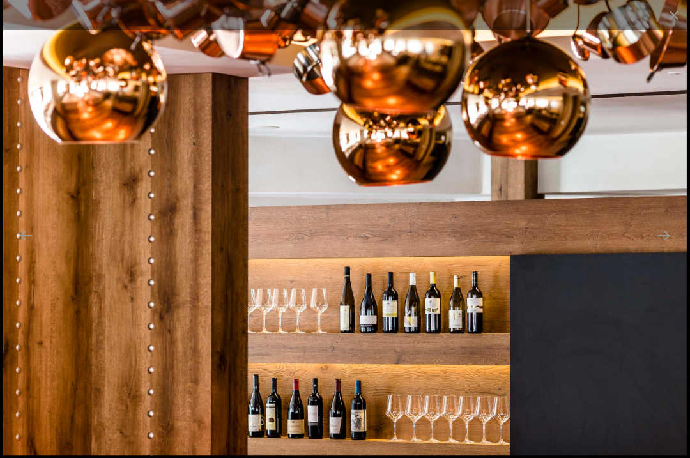
click at [683, 15] on button "Close gallery" at bounding box center [674, 15] width 32 height 30
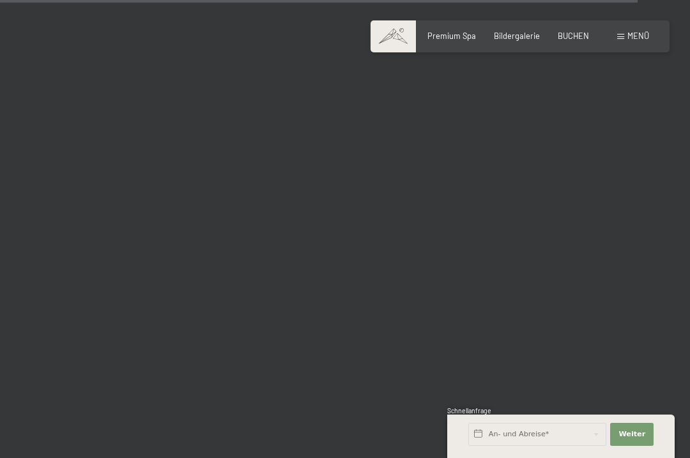
scroll to position [8925, 0]
